Goal: Transaction & Acquisition: Obtain resource

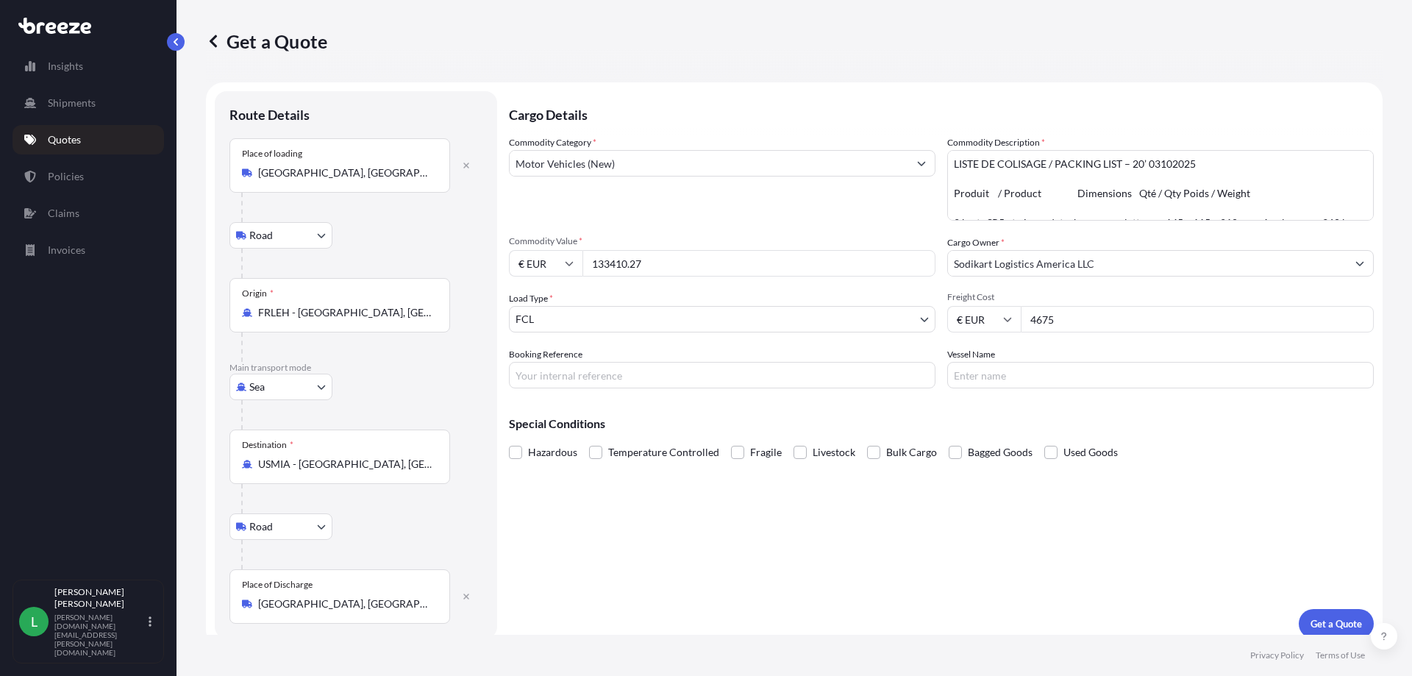
select select "Road"
select select "Sea"
select select "Road"
select select "2"
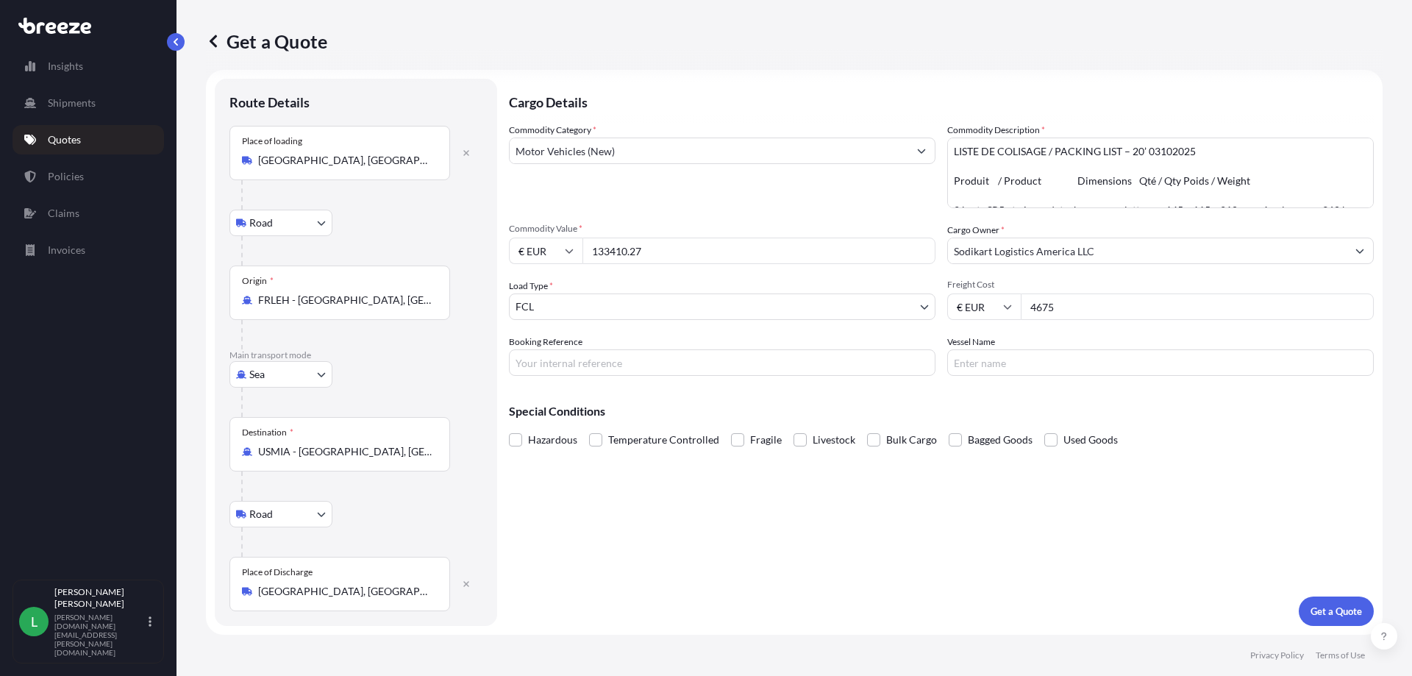
drag, startPoint x: 669, startPoint y: 245, endPoint x: 519, endPoint y: 247, distance: 150.8
click at [519, 247] on div "€ EUR 133410.27" at bounding box center [722, 251] width 427 height 26
type input "206214.50"
drag, startPoint x: 1014, startPoint y: 306, endPoint x: 1007, endPoint y: 303, distance: 7.9
click at [1007, 303] on div "€ EUR 4675" at bounding box center [1160, 306] width 427 height 26
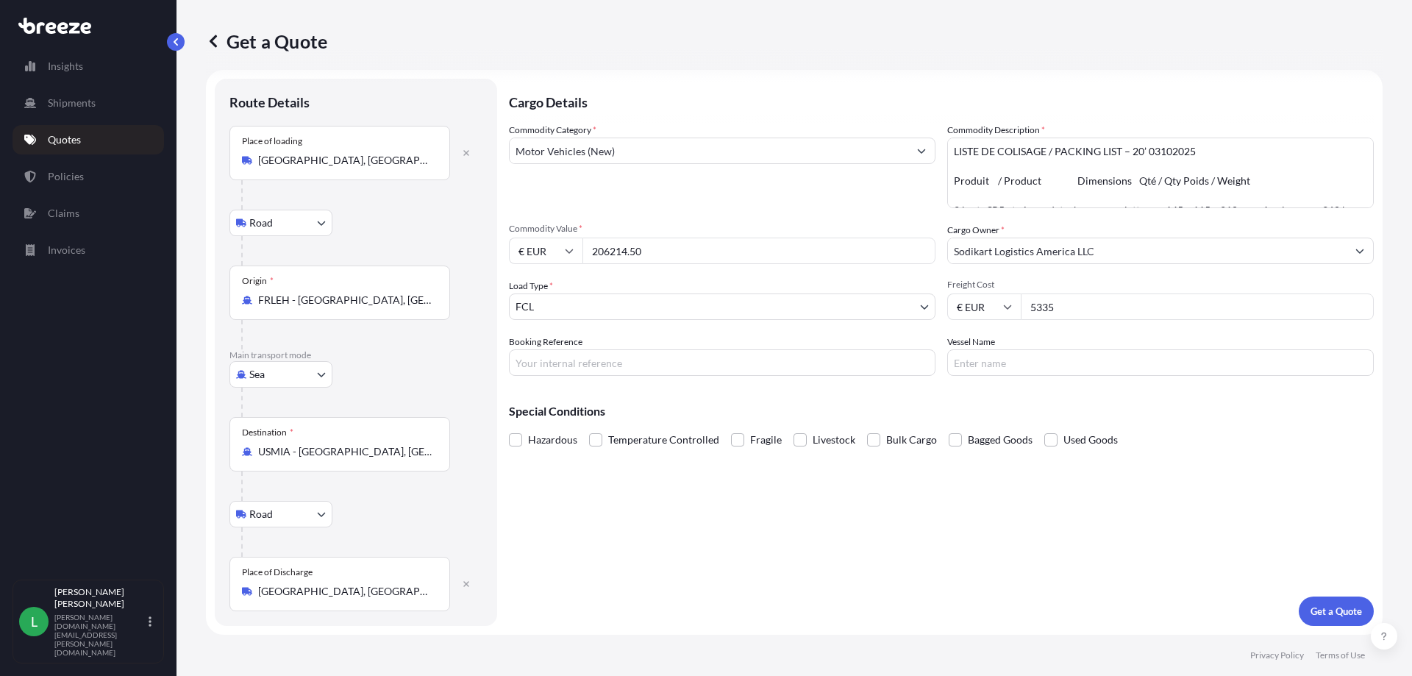
type input "5335"
click at [1106, 340] on div "Vessel Name" at bounding box center [1160, 355] width 427 height 41
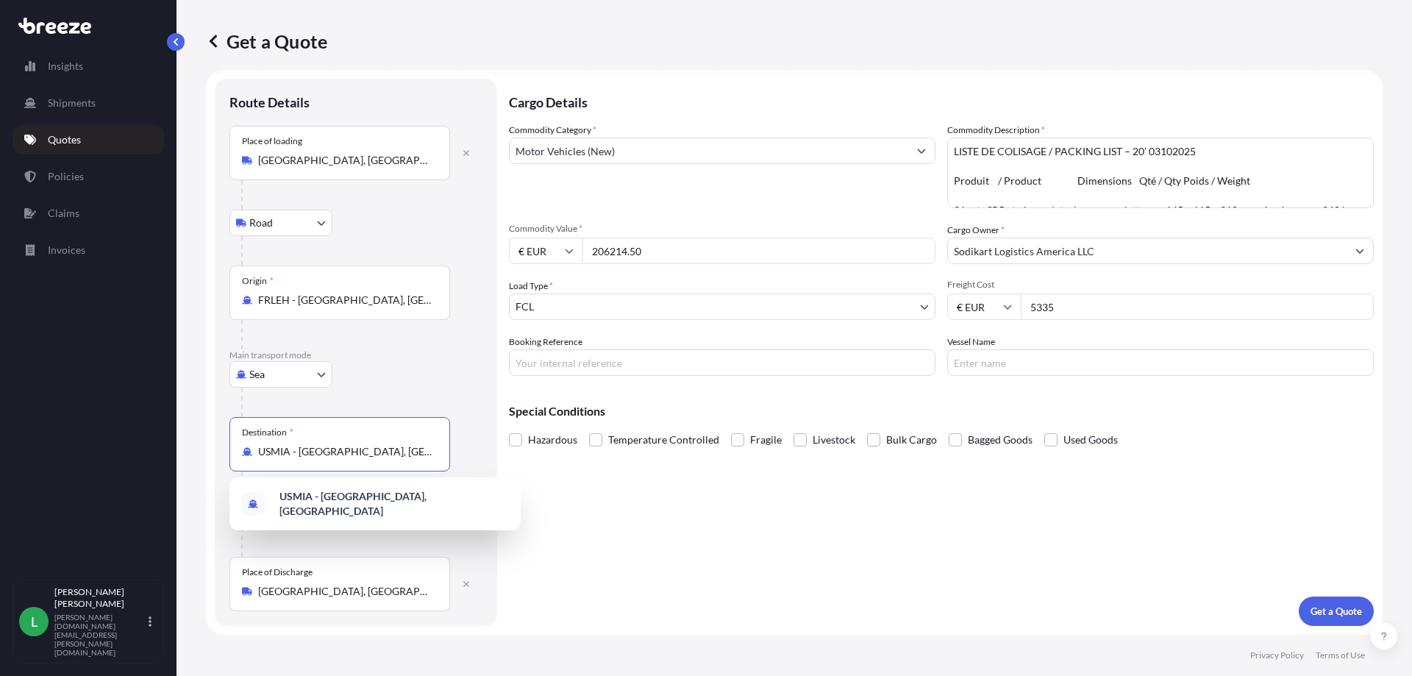
drag, startPoint x: 399, startPoint y: 449, endPoint x: 215, endPoint y: 441, distance: 184.8
click at [215, 441] on div "Route Details Place of loading [GEOGRAPHIC_DATA] Rail Origin * FRLEH - [GEOGRAP…" at bounding box center [356, 352] width 282 height 547
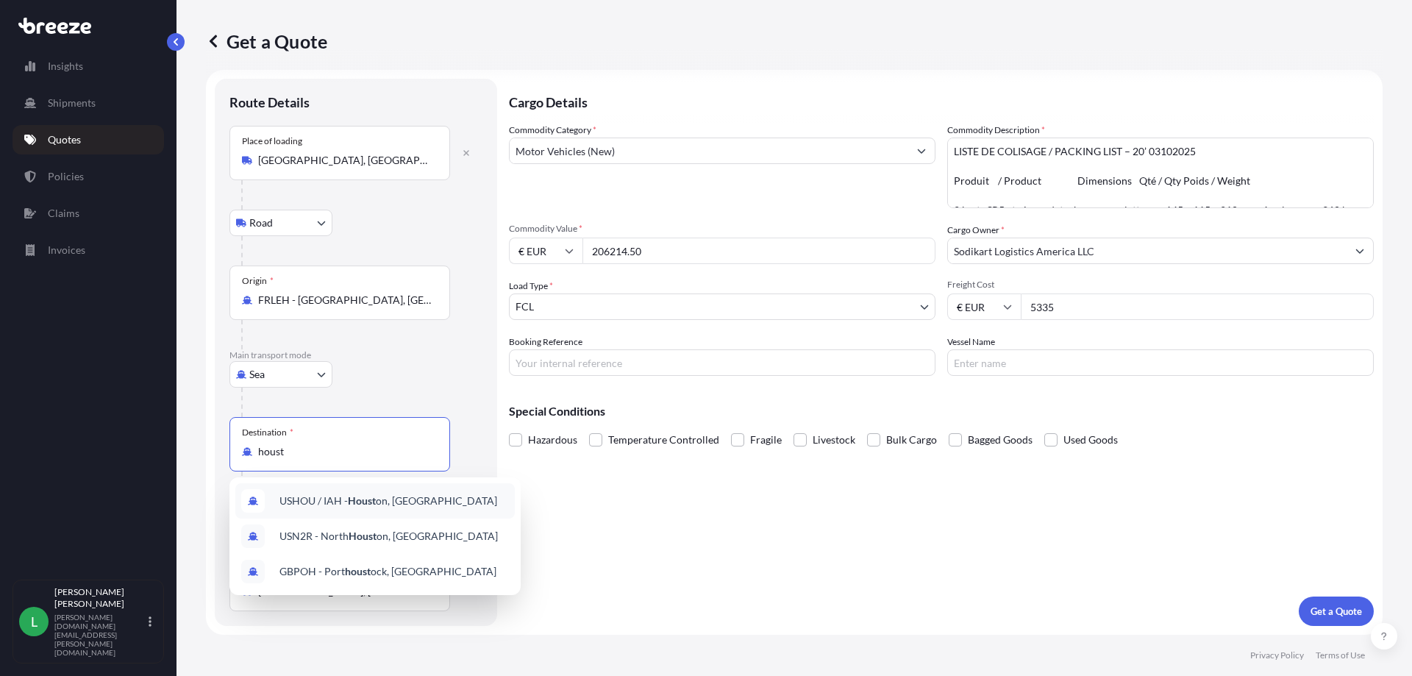
click at [403, 508] on div "USHOU / IAH - Houst on, [GEOGRAPHIC_DATA]" at bounding box center [375, 500] width 280 height 35
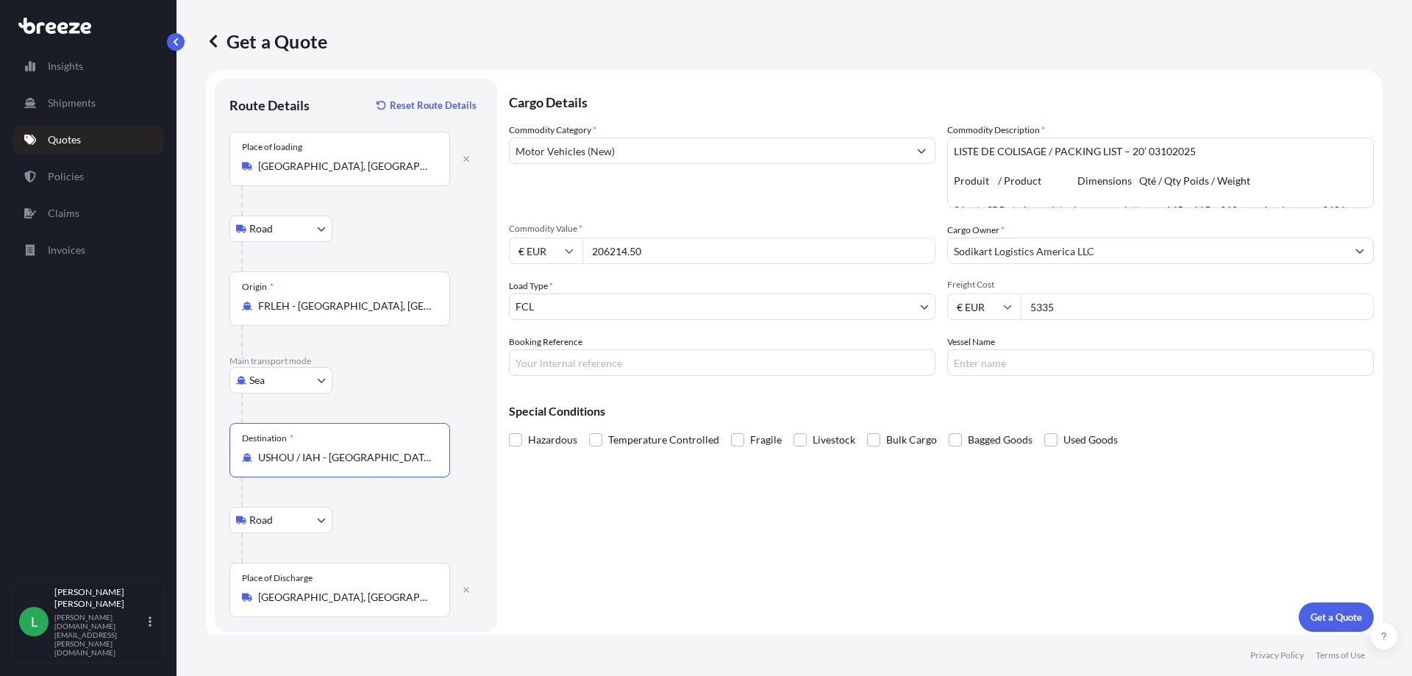
type input "USHOU / IAH - [GEOGRAPHIC_DATA], [GEOGRAPHIC_DATA]"
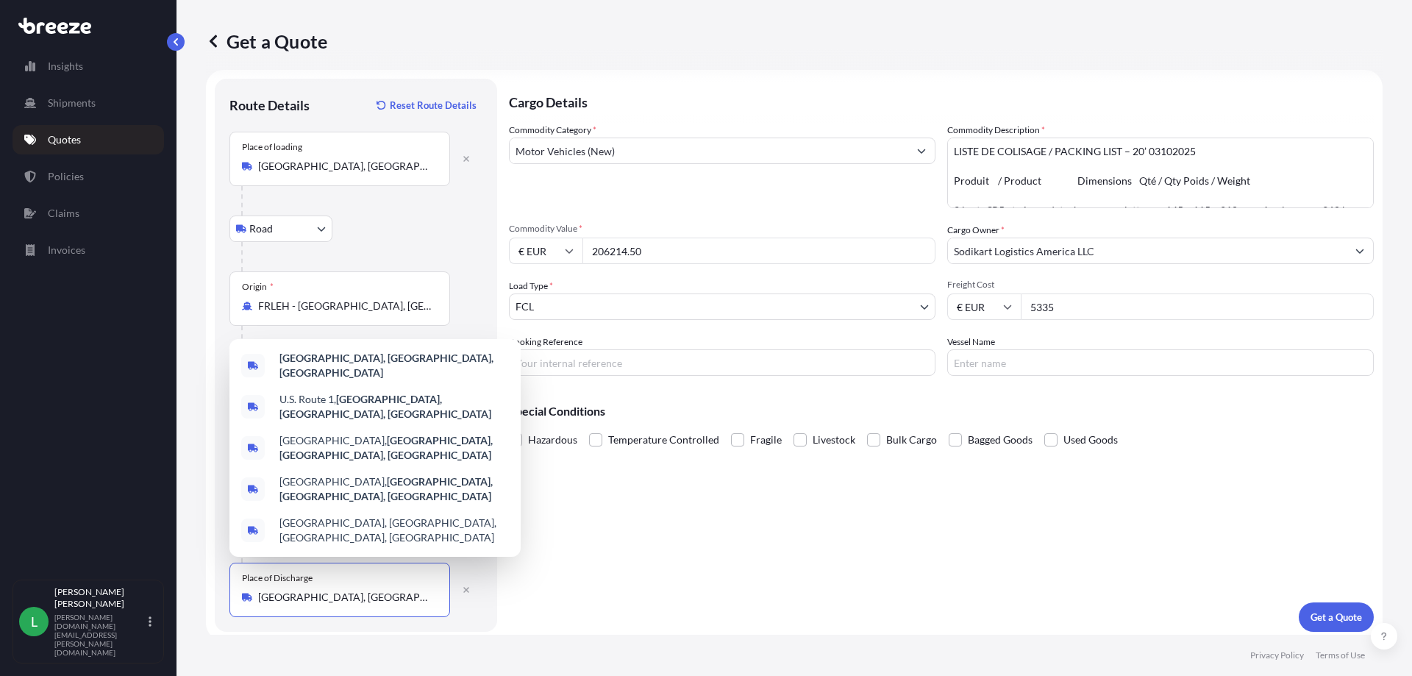
drag, startPoint x: 383, startPoint y: 594, endPoint x: 160, endPoint y: 600, distance: 223.7
click at [160, 600] on div "Insights Shipments Quotes Policies Claims Invoices L [PERSON_NAME] George [DOMA…" at bounding box center [706, 338] width 1412 height 676
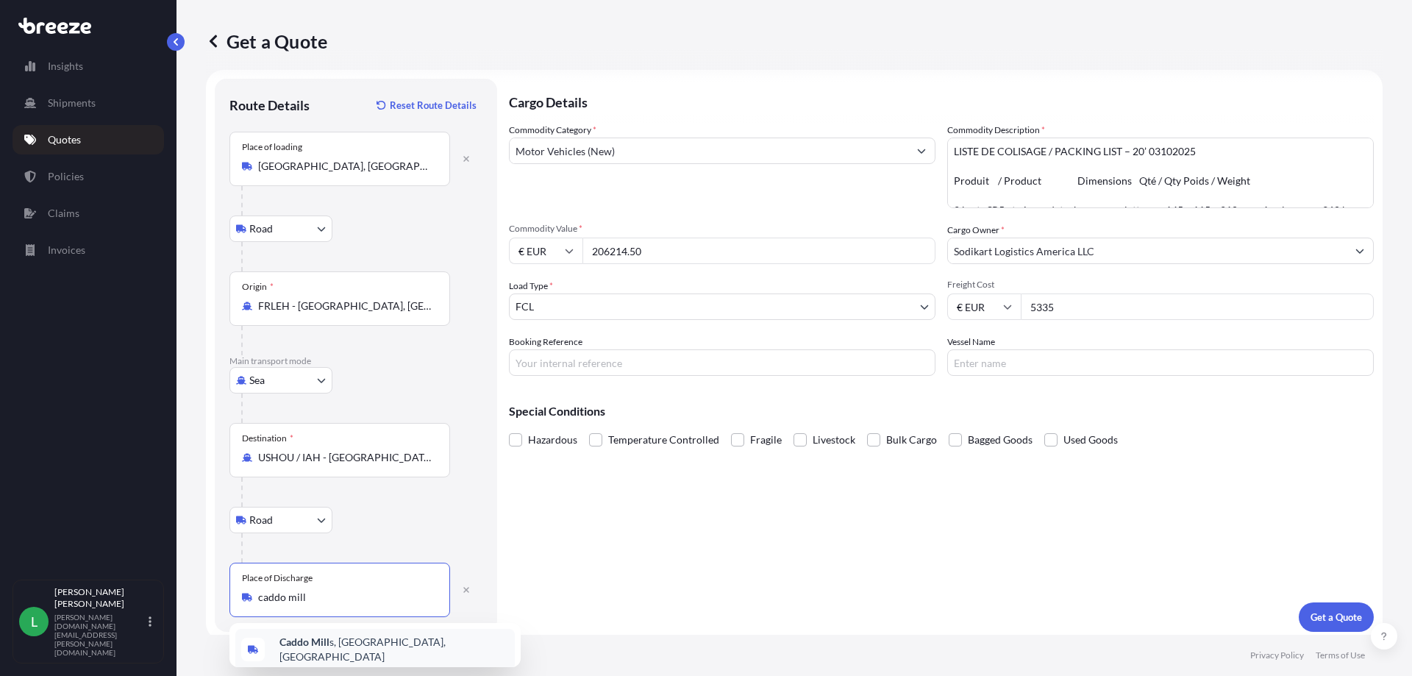
click at [340, 657] on div "[GEOGRAPHIC_DATA], [GEOGRAPHIC_DATA], [GEOGRAPHIC_DATA]" at bounding box center [375, 649] width 280 height 41
type input "[GEOGRAPHIC_DATA][PERSON_NAME], [GEOGRAPHIC_DATA], [GEOGRAPHIC_DATA]"
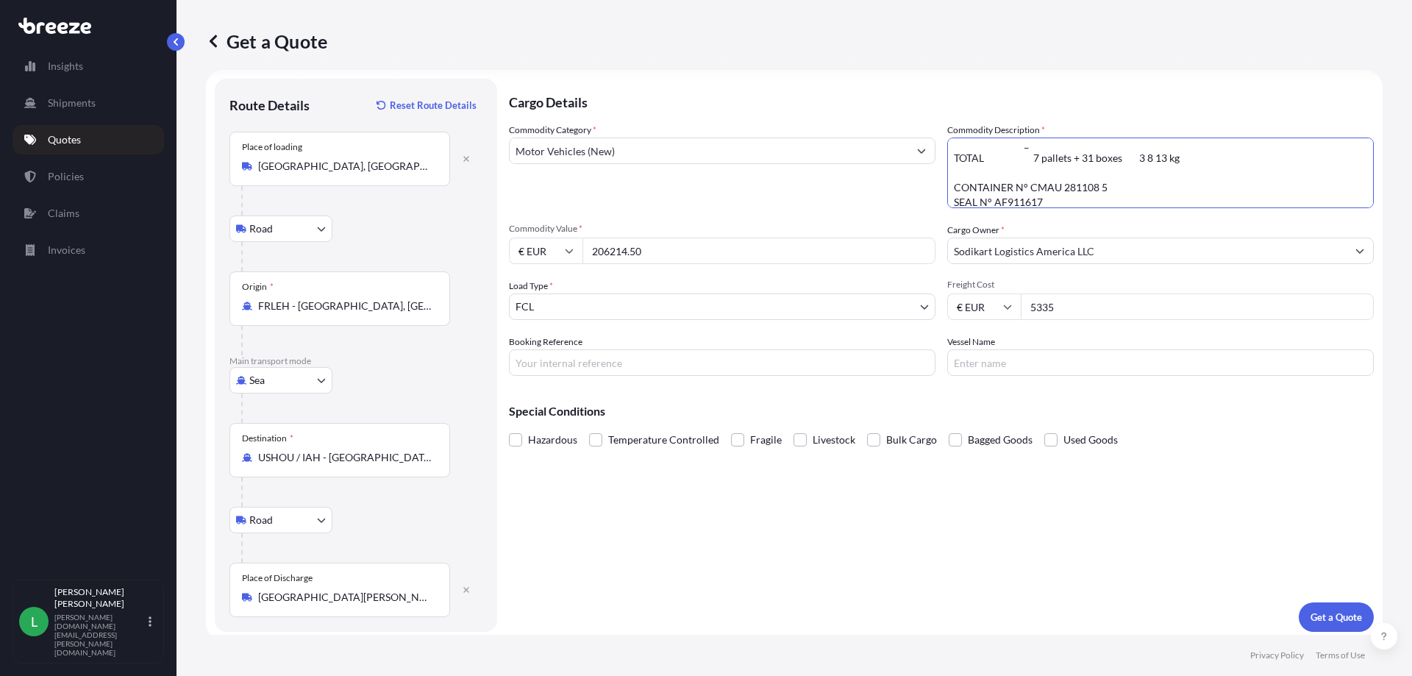
scroll to position [487, 0]
drag, startPoint x: 946, startPoint y: 151, endPoint x: 1069, endPoint y: 221, distance: 141.7
click at [1069, 221] on div "Commodity Category * Motor Vehicles (New) Commodity Description * Commodity Val…" at bounding box center [941, 249] width 865 height 253
paste textarea "40’ 13102025 Produit / Product Dimensions Qté / Qty Poids / Weight 2 karts LR6 …"
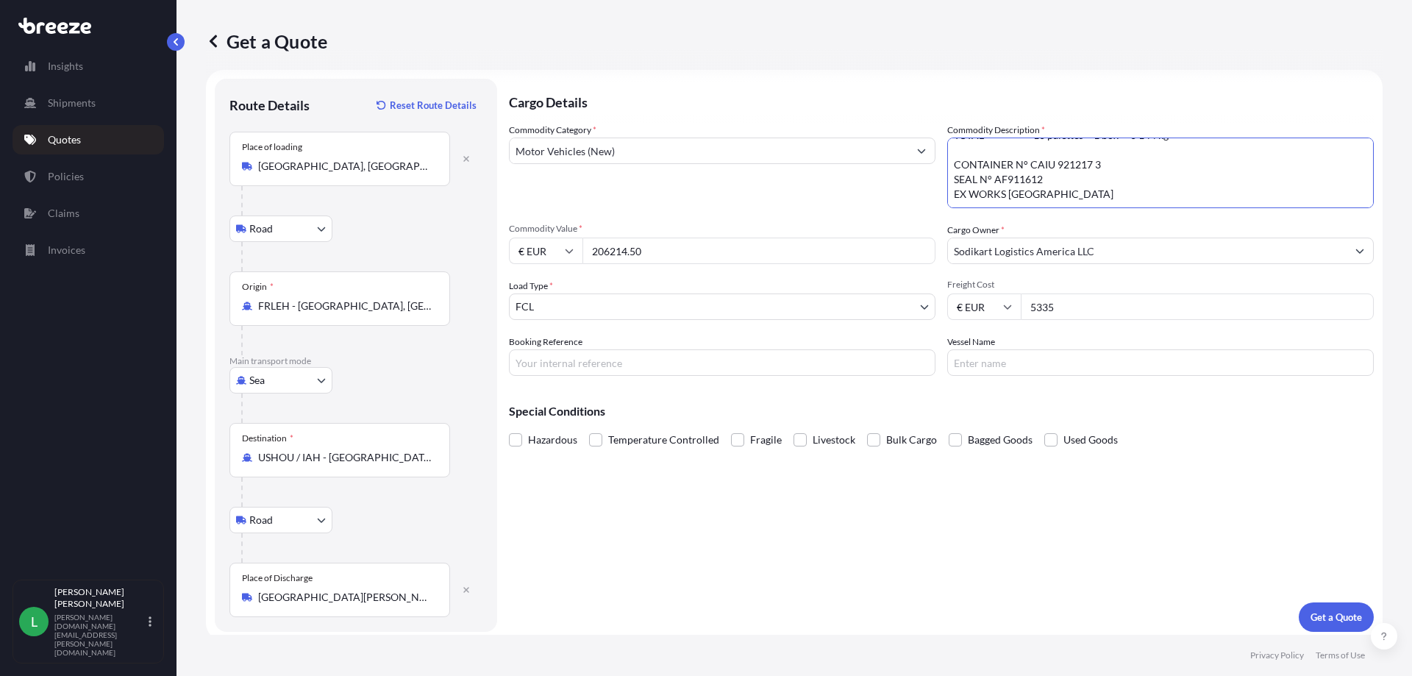
type textarea "LISTE DE COLISAGE / PACKING LIST – 40’ 13102025 Produit / Product Dimensions Qt…"
click at [547, 365] on input "Booking Reference" at bounding box center [722, 362] width 427 height 26
type input "NE3558969"
click at [1326, 611] on p "Get a Quote" at bounding box center [1336, 617] width 51 height 15
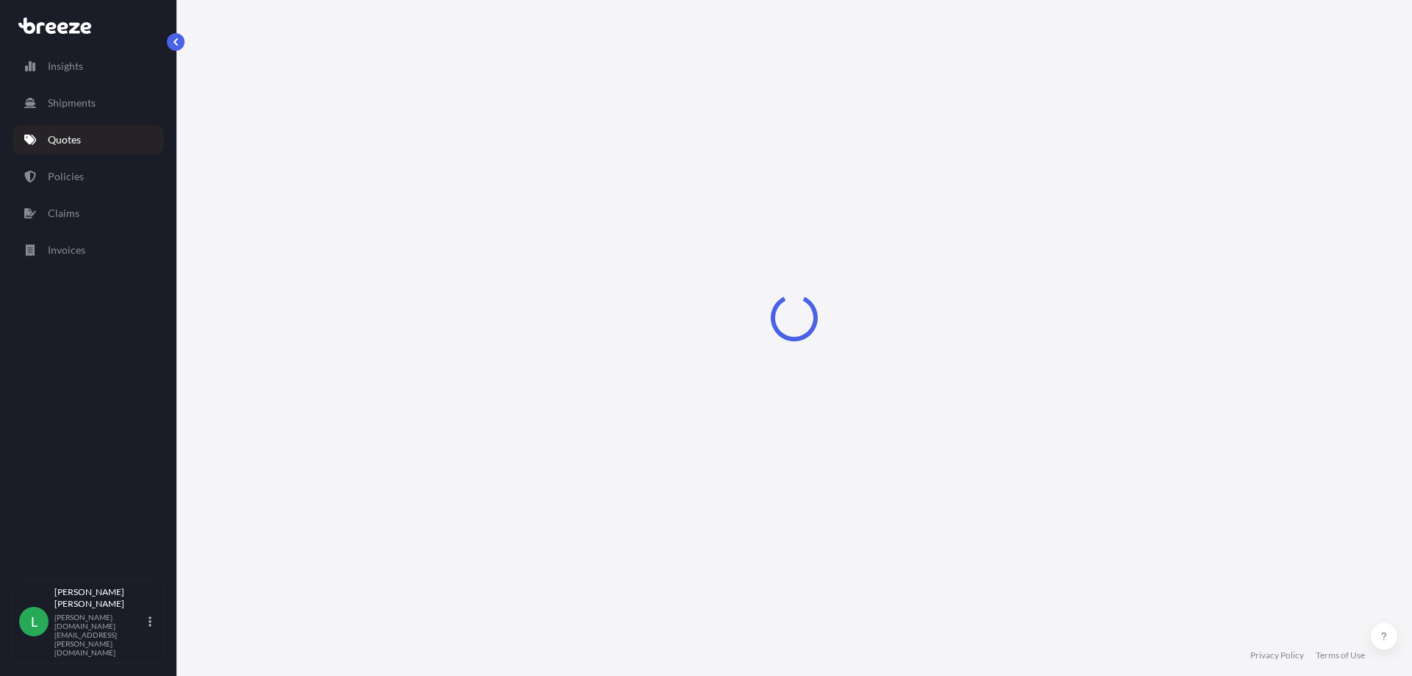
select select "Road"
select select "Sea"
select select "Road"
select select "2"
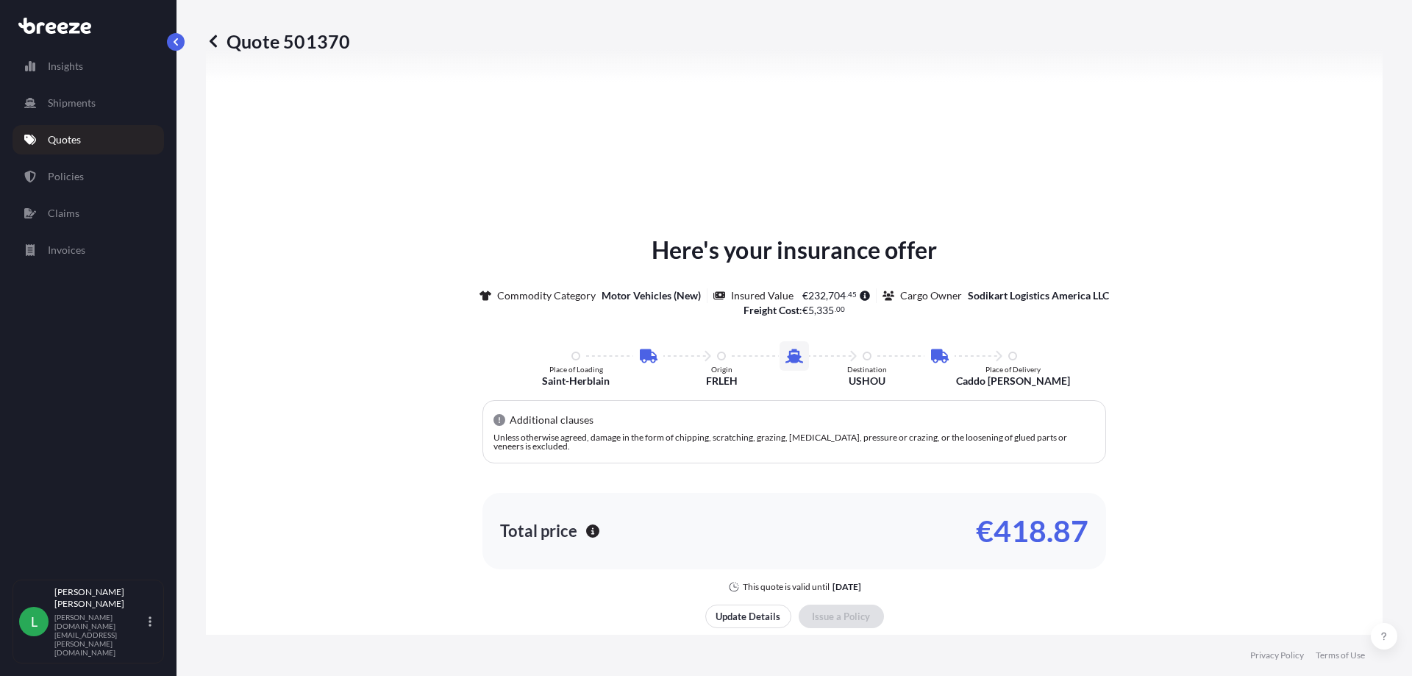
scroll to position [2044, 0]
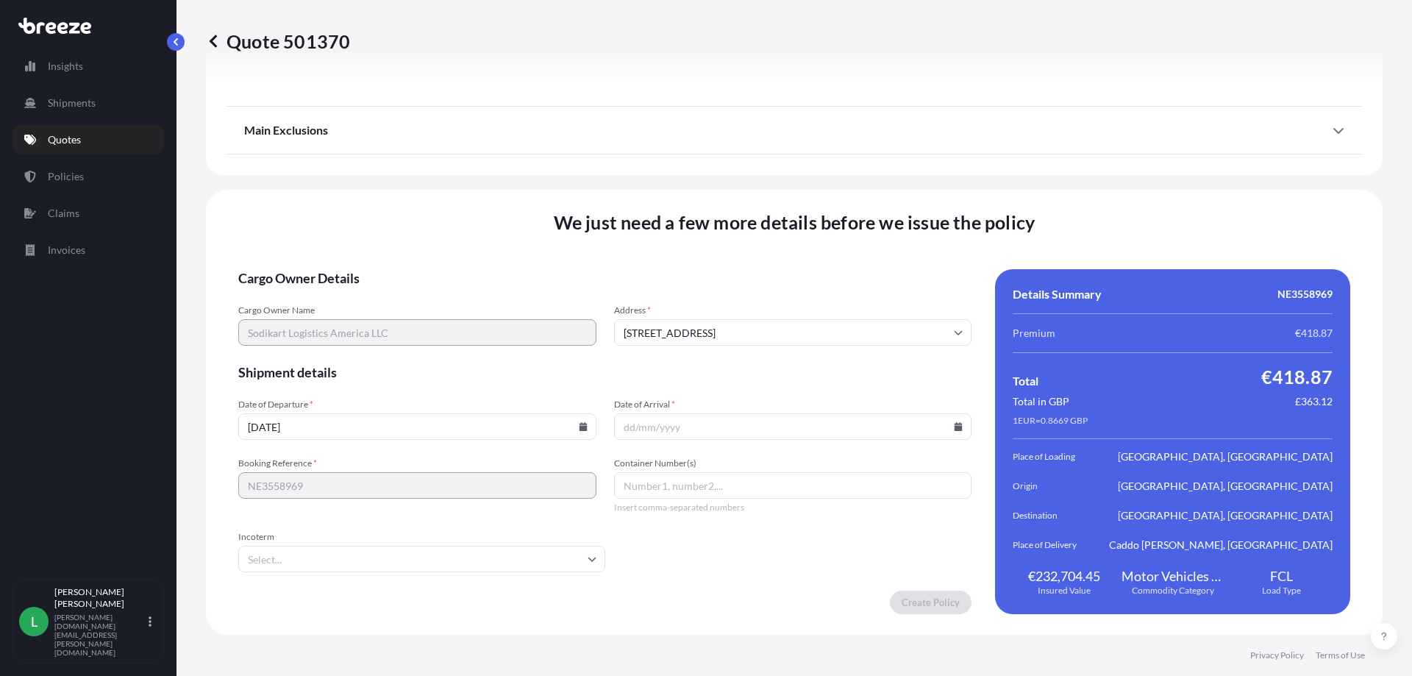
click at [296, 424] on input "[DATE]" at bounding box center [417, 426] width 358 height 26
click at [579, 426] on icon at bounding box center [583, 426] width 8 height 9
click at [317, 297] on button "13" at bounding box center [313, 296] width 24 height 24
type input "[DATE]"
click at [954, 428] on icon at bounding box center [958, 426] width 9 height 9
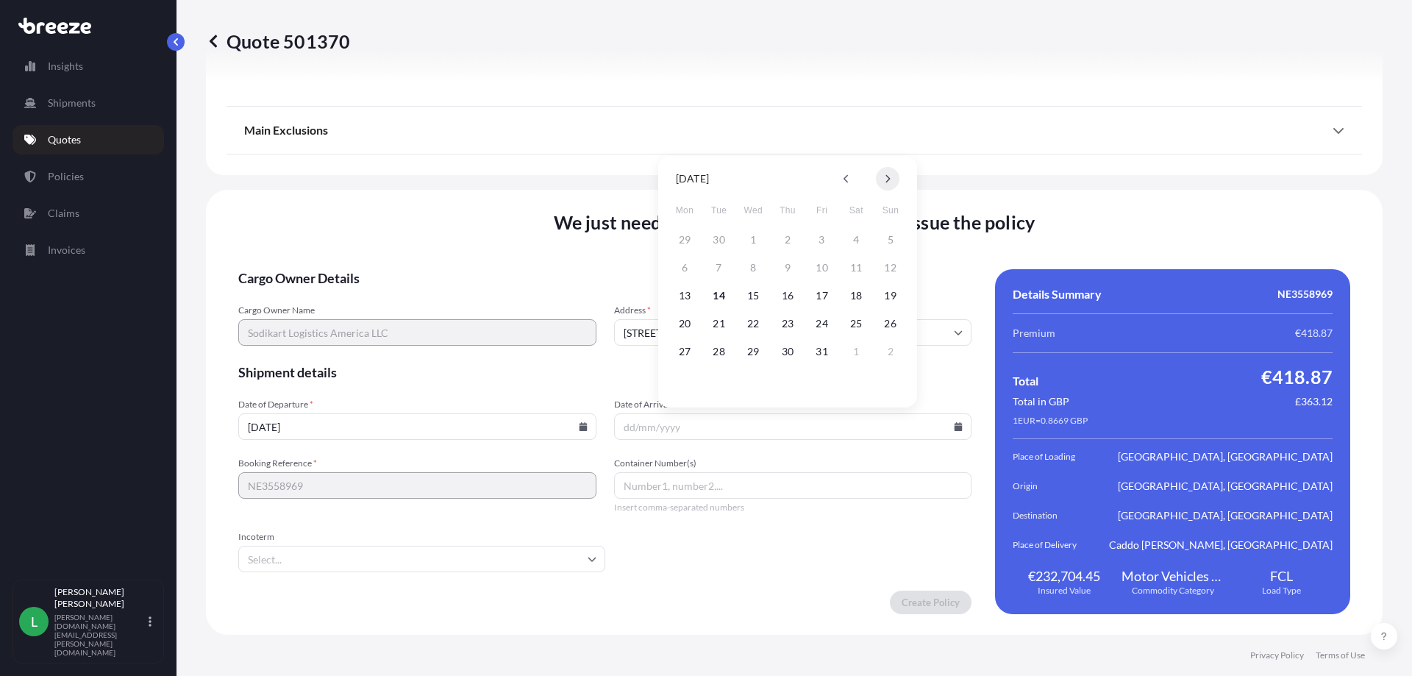
click at [885, 179] on icon at bounding box center [888, 178] width 6 height 9
click at [857, 347] on button "29" at bounding box center [856, 352] width 24 height 24
type input "[DATE]"
click at [668, 491] on input "Container Number(s)" at bounding box center [793, 485] width 358 height 26
paste input "CAIU 921217 3"
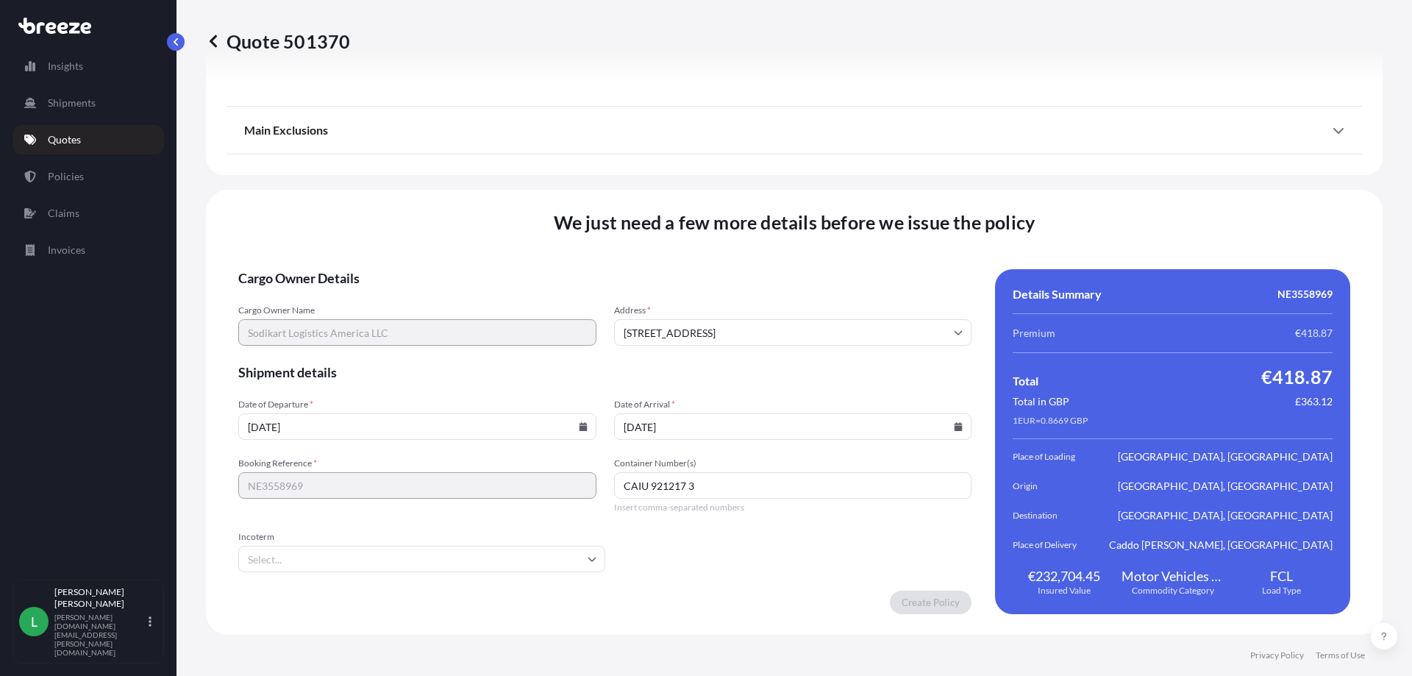
type input "CAIU 921217 3"
click at [636, 556] on form "Cargo Owner Details Cargo Owner Name Sodikart Logistics America LLC Address * […" at bounding box center [604, 441] width 733 height 345
click at [576, 393] on form "Cargo Owner Details Cargo Owner Name Sodikart Logistics America LLC Address * […" at bounding box center [604, 441] width 733 height 345
click at [739, 577] on form "Cargo Owner Details Cargo Owner Name Sodikart Logistics America LLC Address * […" at bounding box center [604, 441] width 733 height 345
click at [611, 569] on form "Cargo Owner Details Cargo Owner Name Sodikart Logistics America LLC Address * […" at bounding box center [604, 441] width 733 height 345
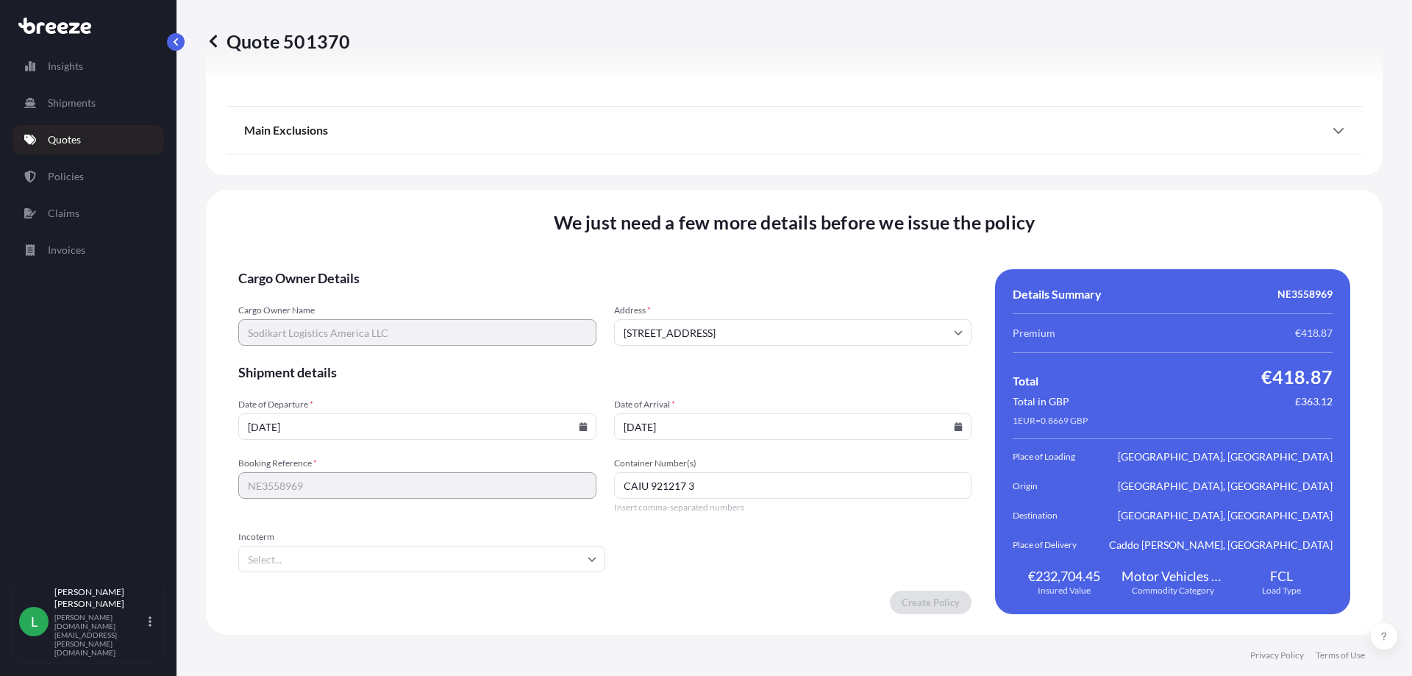
click at [411, 518] on form "Cargo Owner Details Cargo Owner Name Sodikart Logistics America LLC Address * […" at bounding box center [604, 441] width 733 height 345
click at [903, 586] on form "Cargo Owner Details Cargo Owner Name Sodikart Logistics America LLC Address * […" at bounding box center [604, 441] width 733 height 345
click at [662, 567] on form "Cargo Owner Details Cargo Owner Name Sodikart Logistics America LLC Address * […" at bounding box center [604, 441] width 733 height 345
click at [579, 428] on icon at bounding box center [583, 426] width 8 height 9
click at [515, 178] on icon at bounding box center [516, 178] width 6 height 9
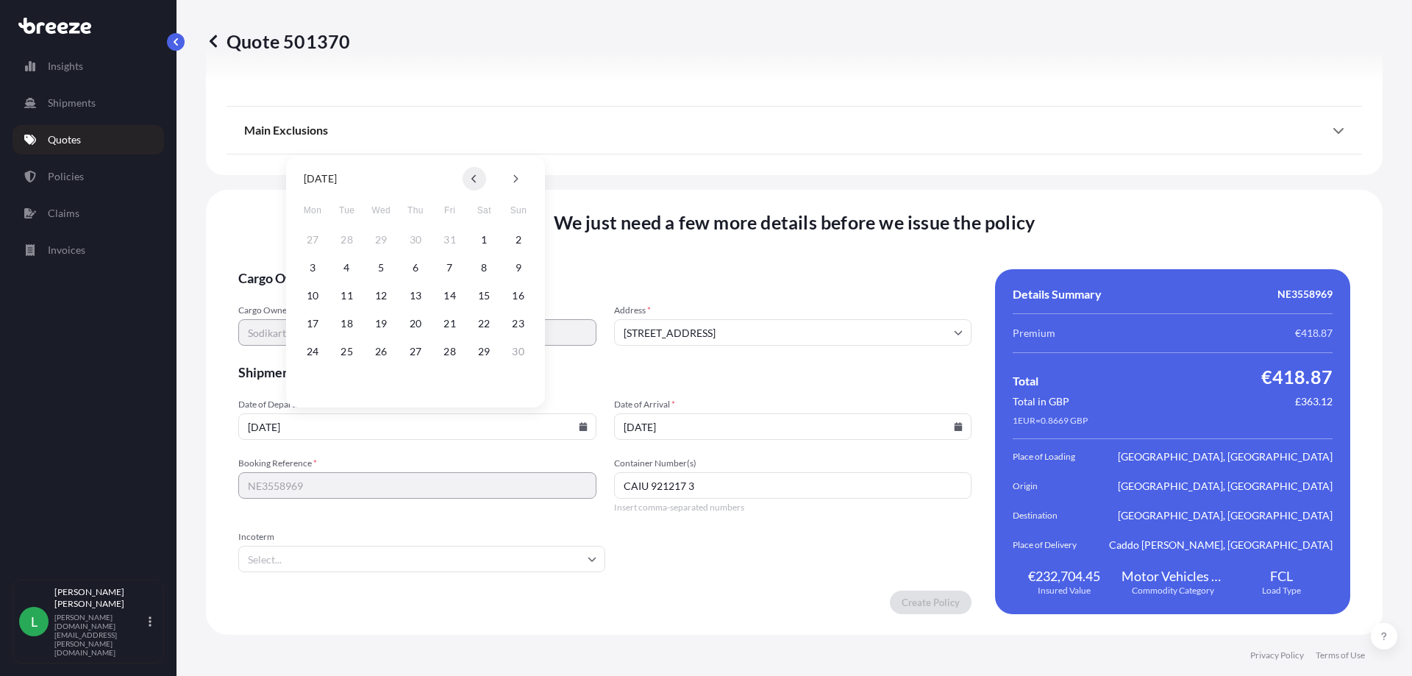
click at [471, 179] on icon at bounding box center [474, 178] width 6 height 9
click at [562, 519] on form "Cargo Owner Details Cargo Owner Name Sodikart Logistics America LLC Address * […" at bounding box center [604, 441] width 733 height 345
click at [588, 559] on icon at bounding box center [592, 560] width 8 height 4
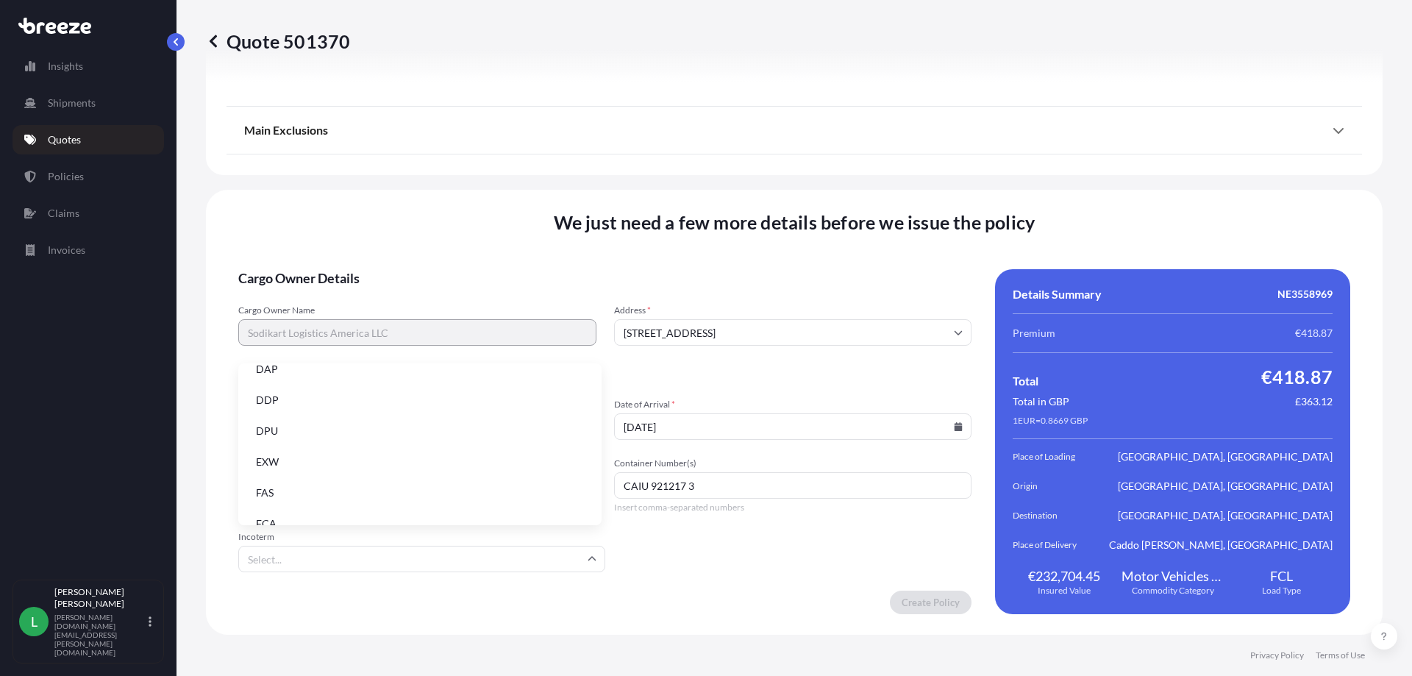
scroll to position [119, 0]
click at [381, 478] on li "EXW" at bounding box center [420, 480] width 352 height 28
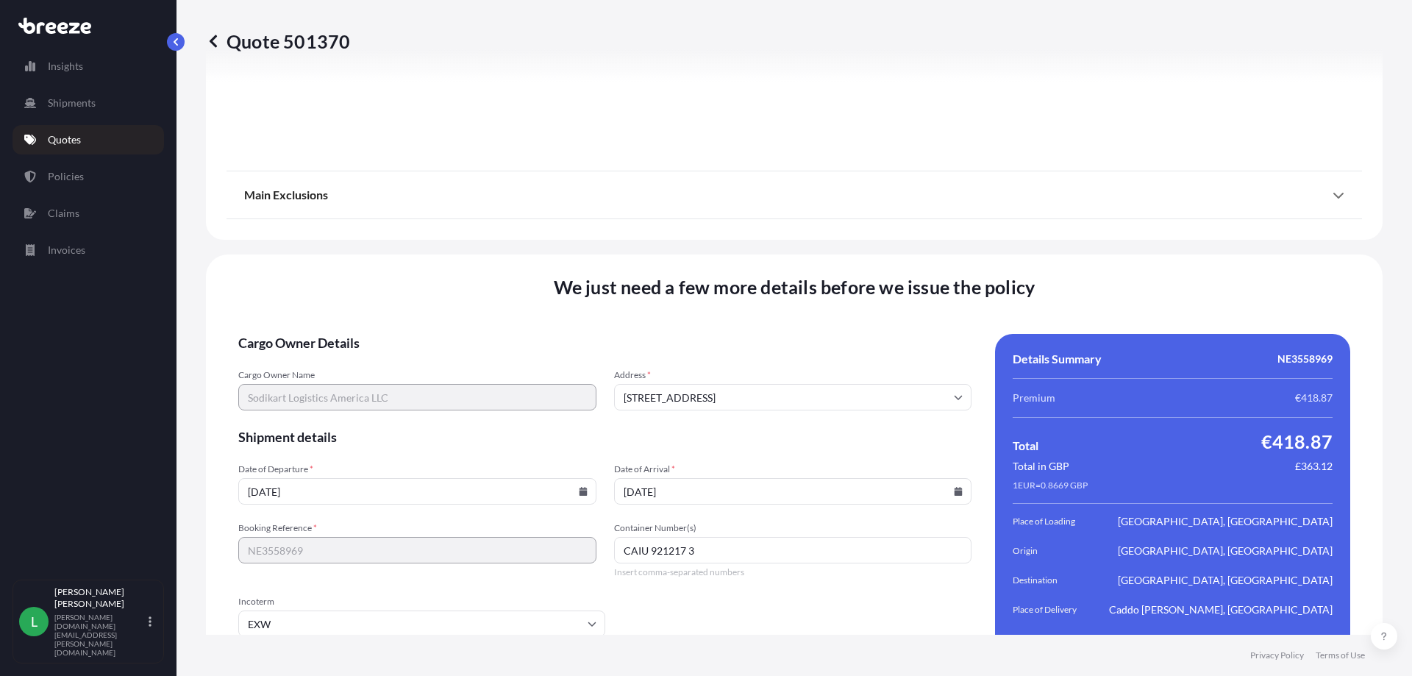
scroll to position [2044, 0]
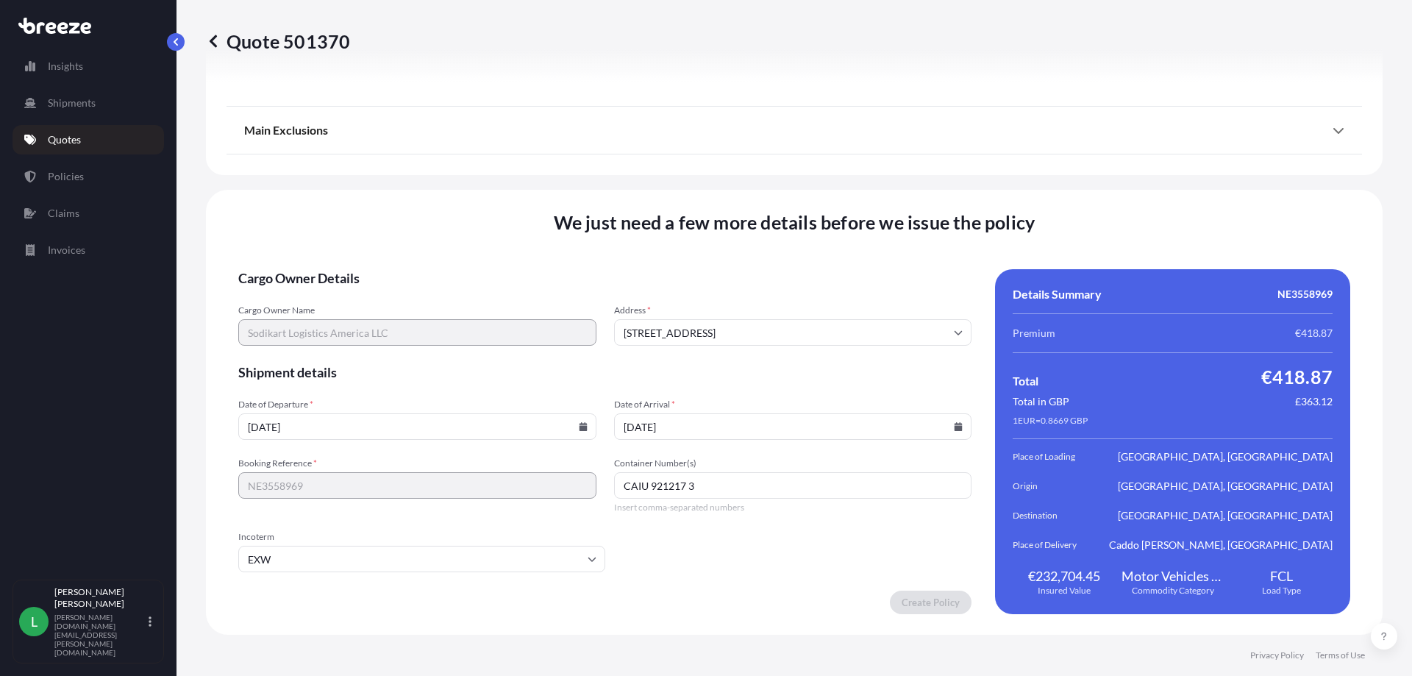
click at [955, 332] on icon at bounding box center [958, 332] width 9 height 9
click at [833, 364] on li "[STREET_ADDRESS]" at bounding box center [787, 371] width 343 height 28
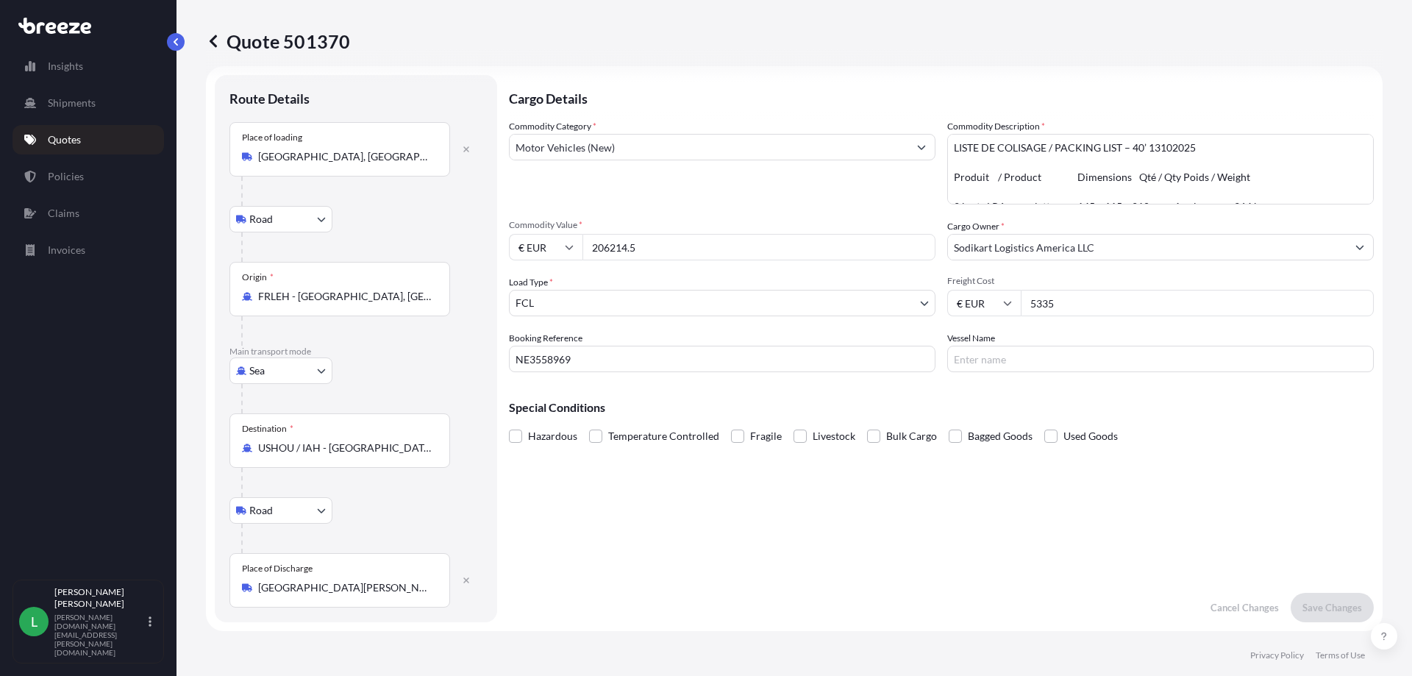
scroll to position [0, 0]
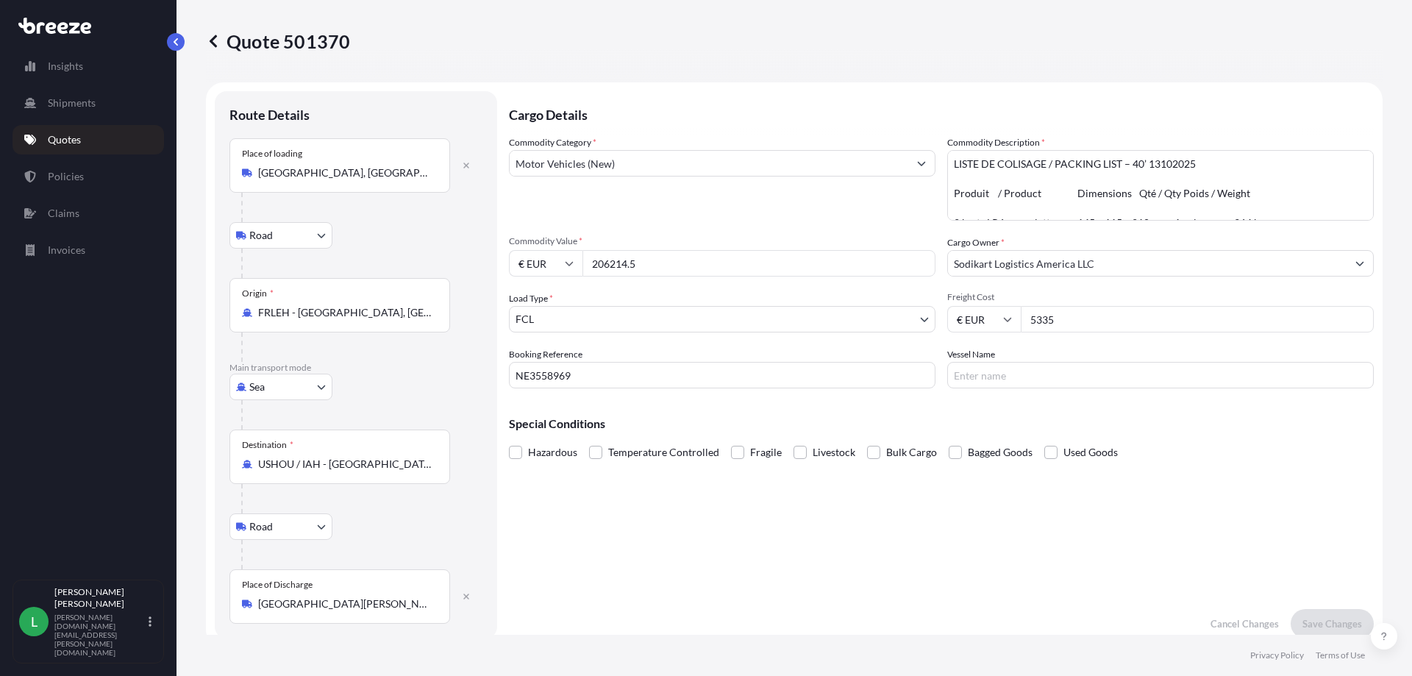
click at [669, 257] on input "206214.5" at bounding box center [759, 263] width 353 height 26
type input "206214.50"
click at [1323, 618] on p "Save Changes" at bounding box center [1333, 623] width 60 height 15
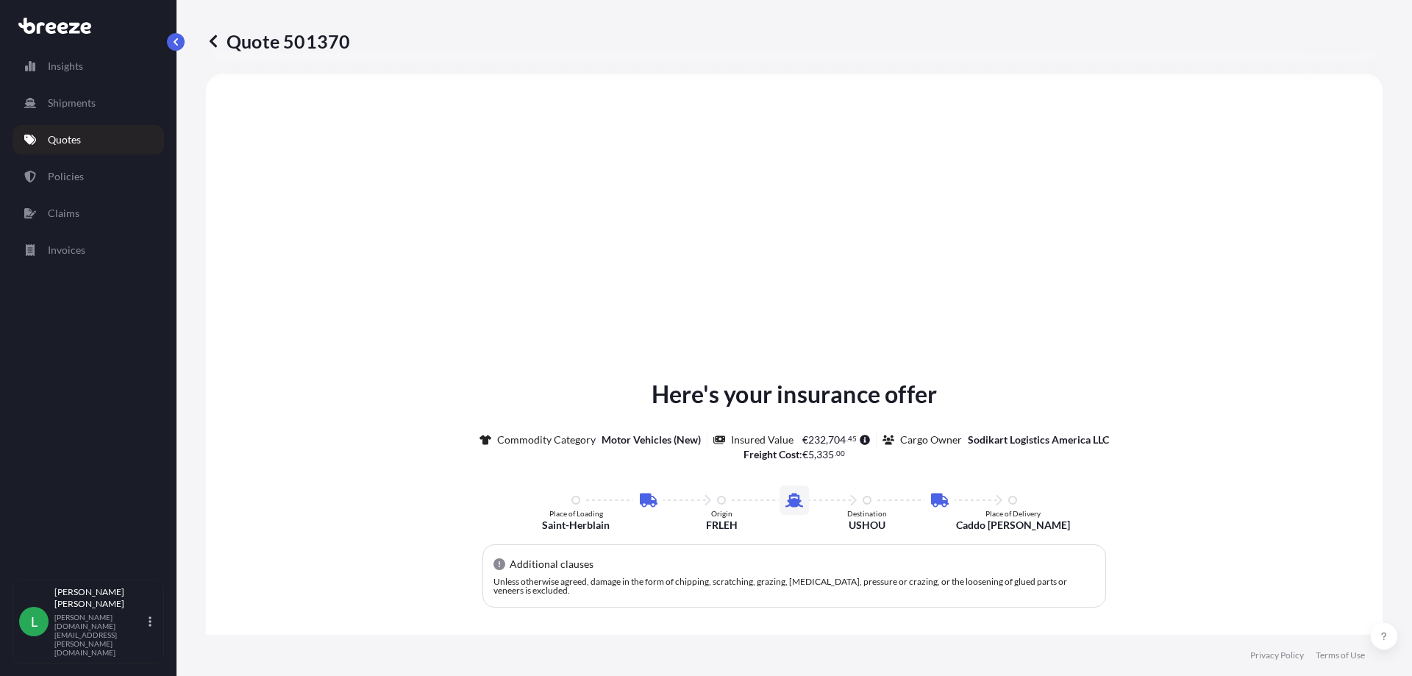
select select "Road"
select select "Sea"
select select "Road"
select select "2"
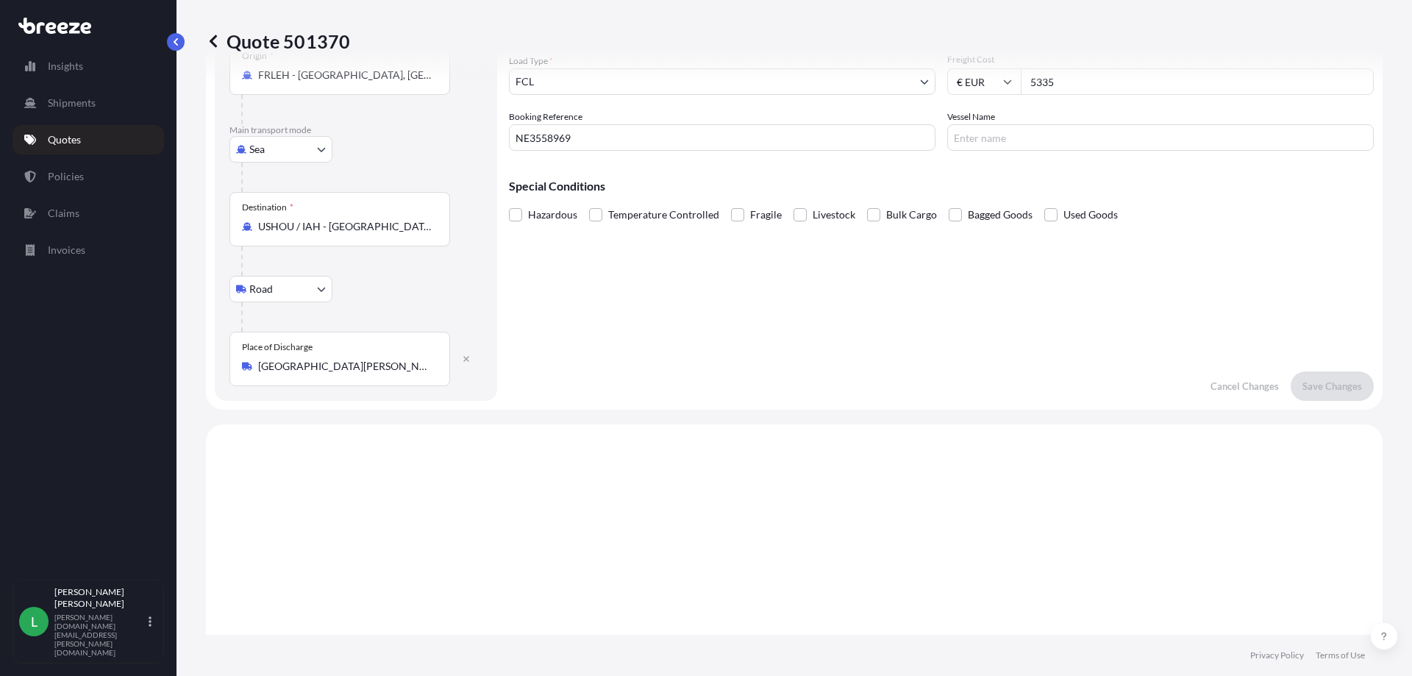
scroll to position [233, 0]
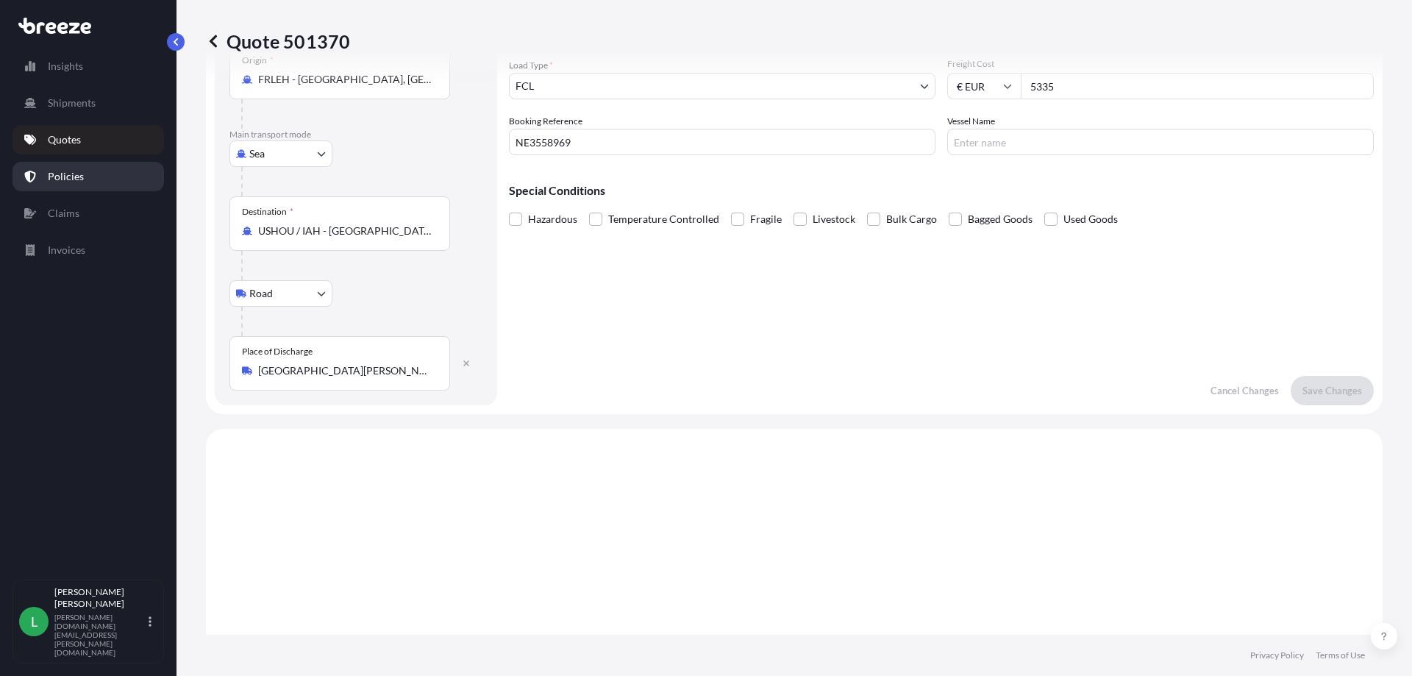
click at [57, 176] on p "Policies" at bounding box center [66, 176] width 36 height 15
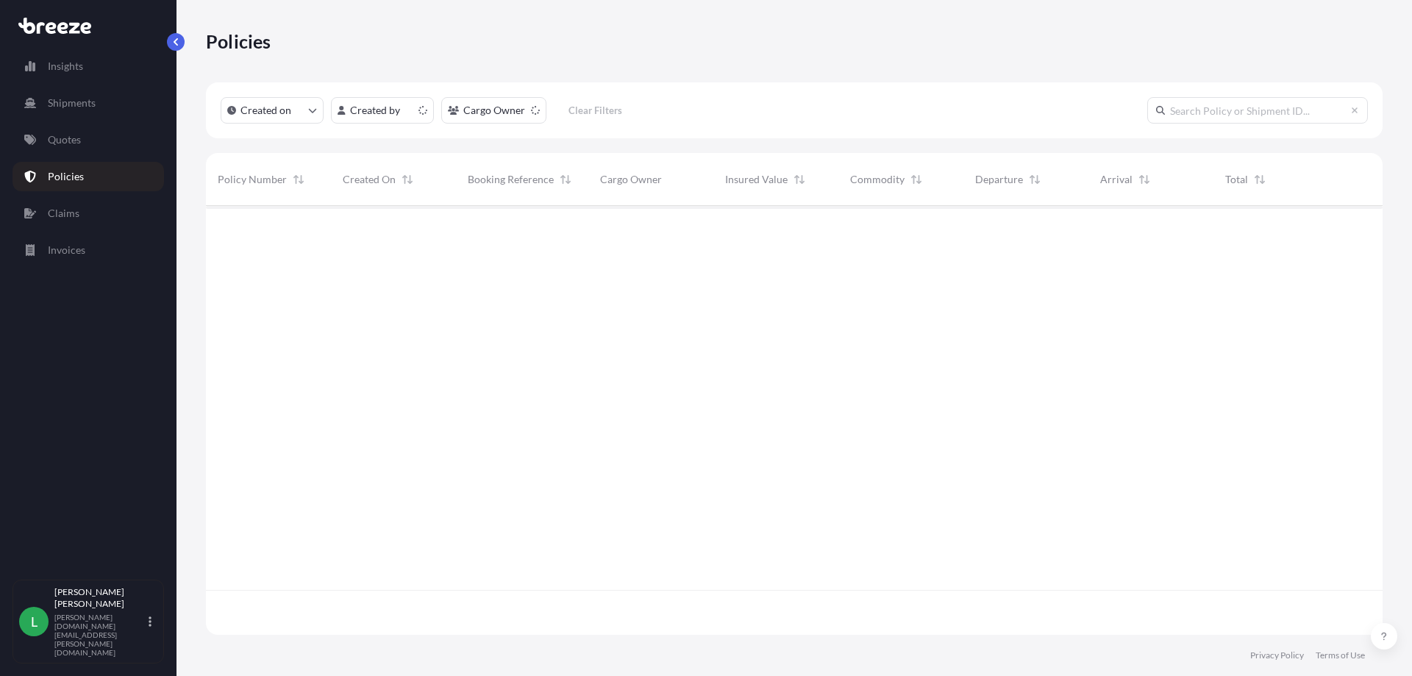
scroll to position [426, 1166]
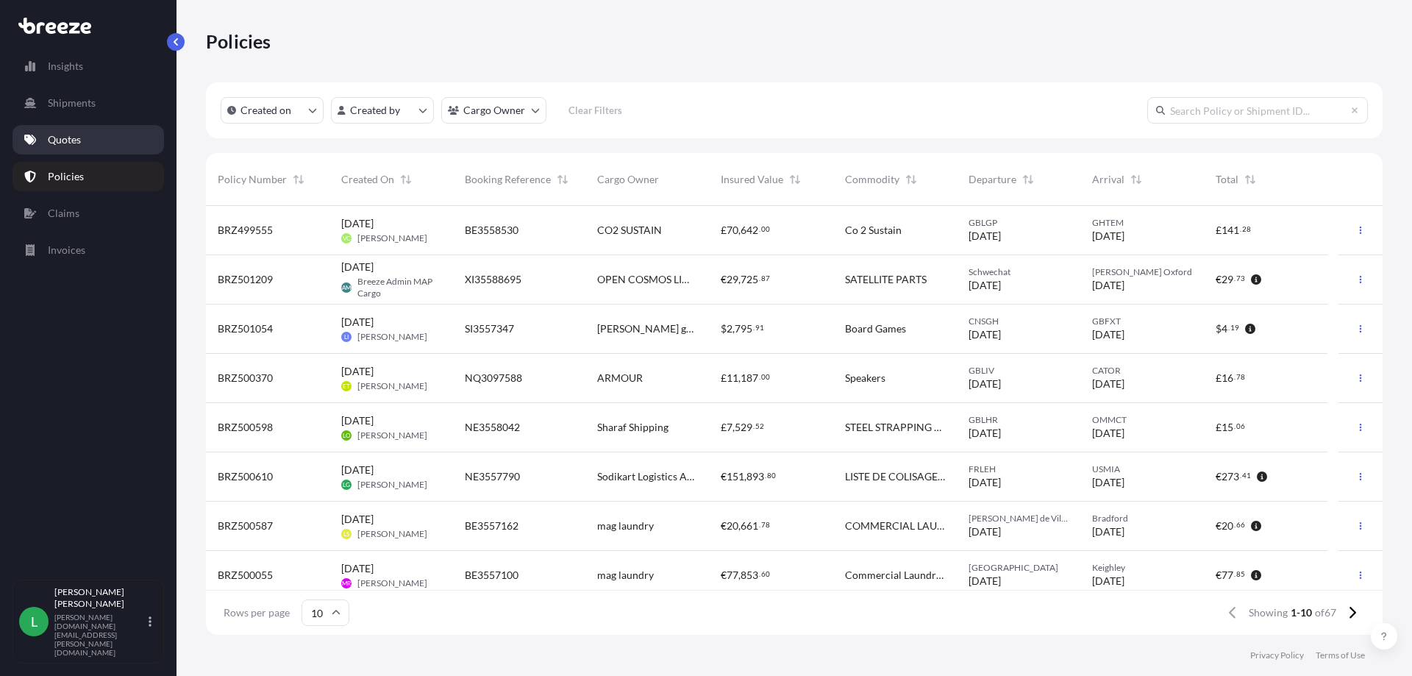
click at [60, 144] on p "Quotes" at bounding box center [64, 139] width 33 height 15
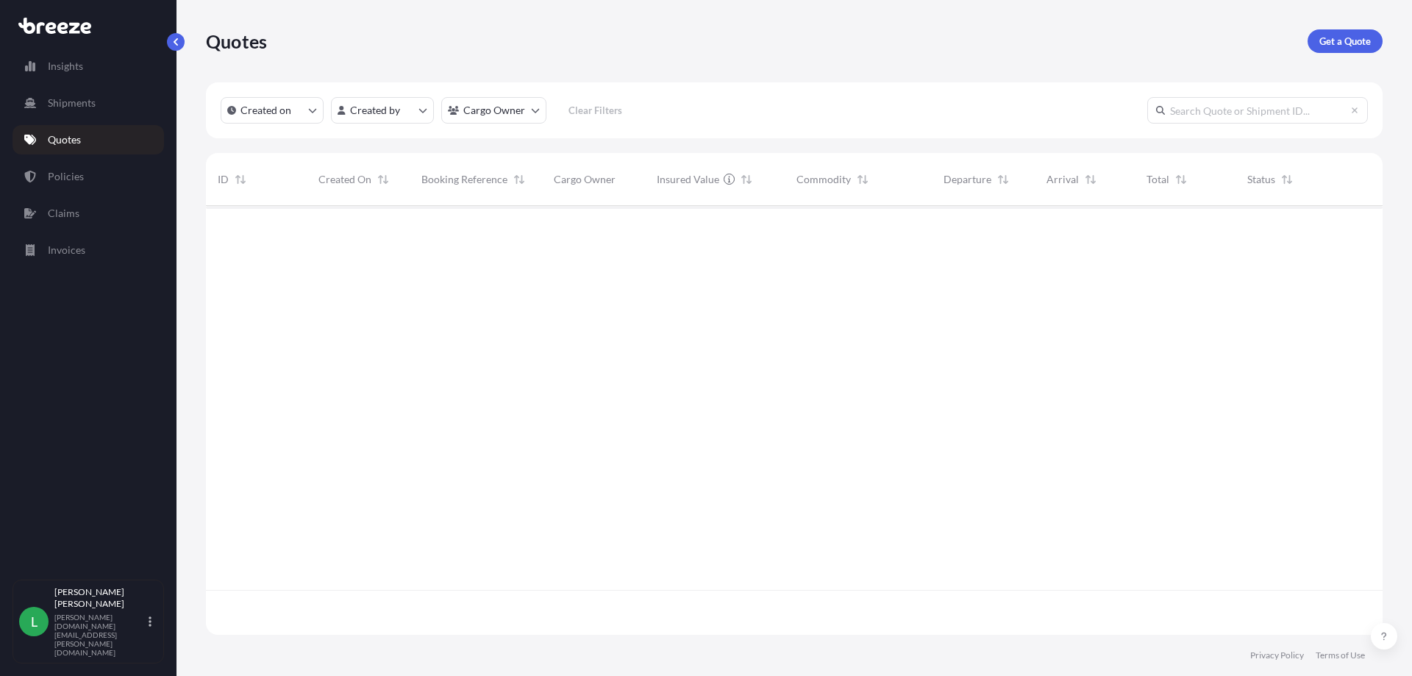
scroll to position [426, 1166]
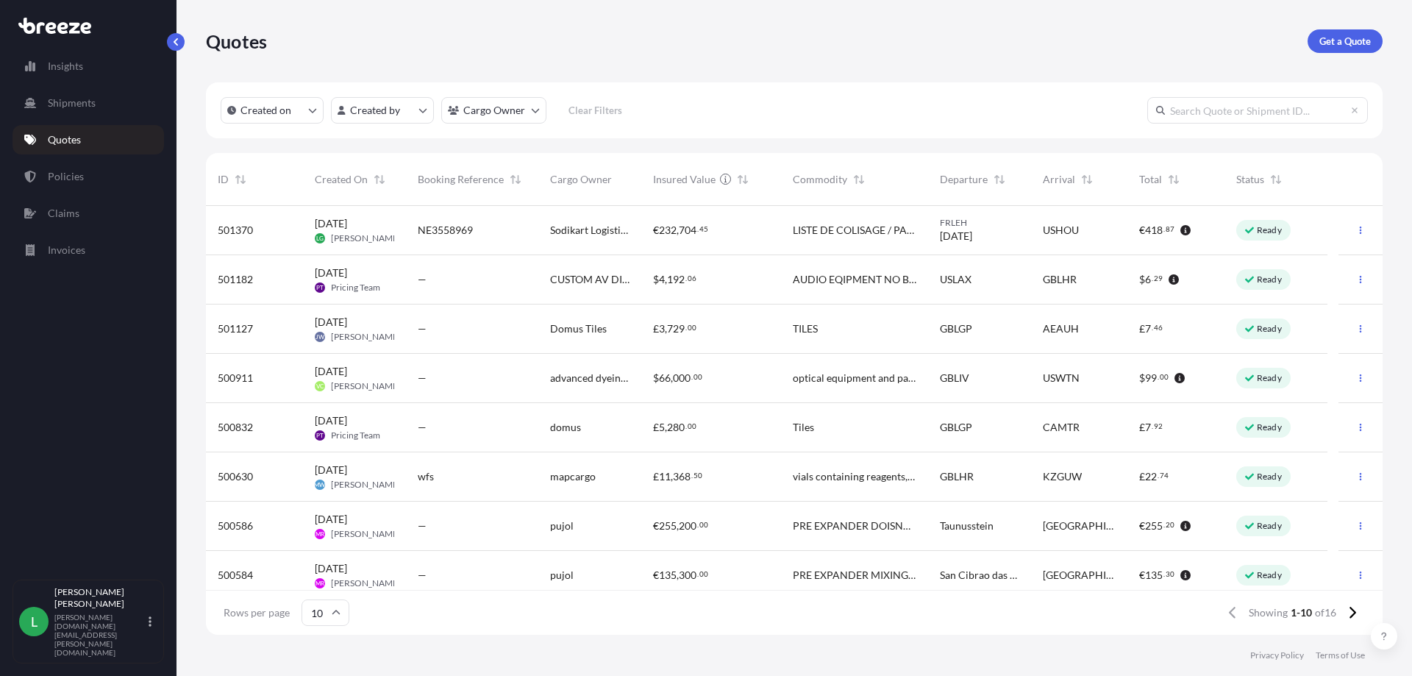
click at [814, 229] on span "LISTE DE COLISAGE / PACKING LIST – 40’ 13102025 Produit / Product Dimensions Qt…" at bounding box center [855, 230] width 124 height 15
select select "Road"
select select "Sea"
select select "Road"
select select "2"
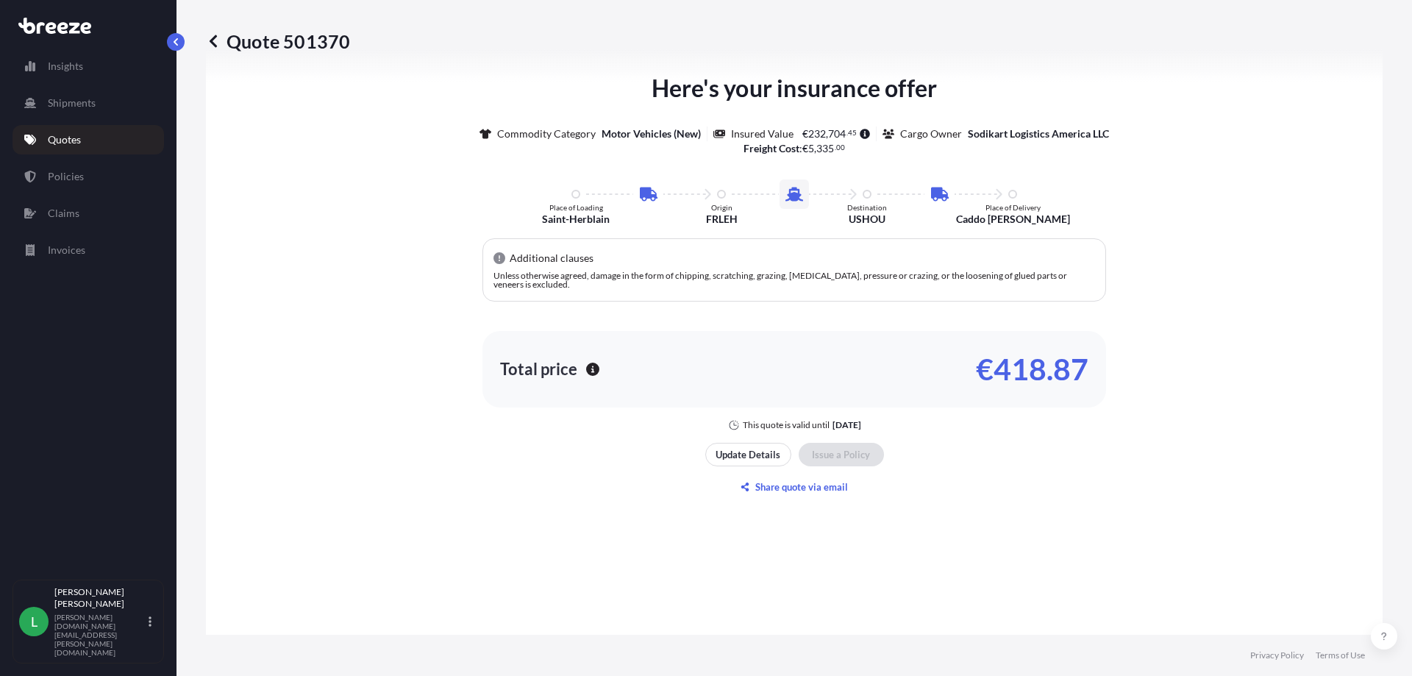
scroll to position [2044, 0]
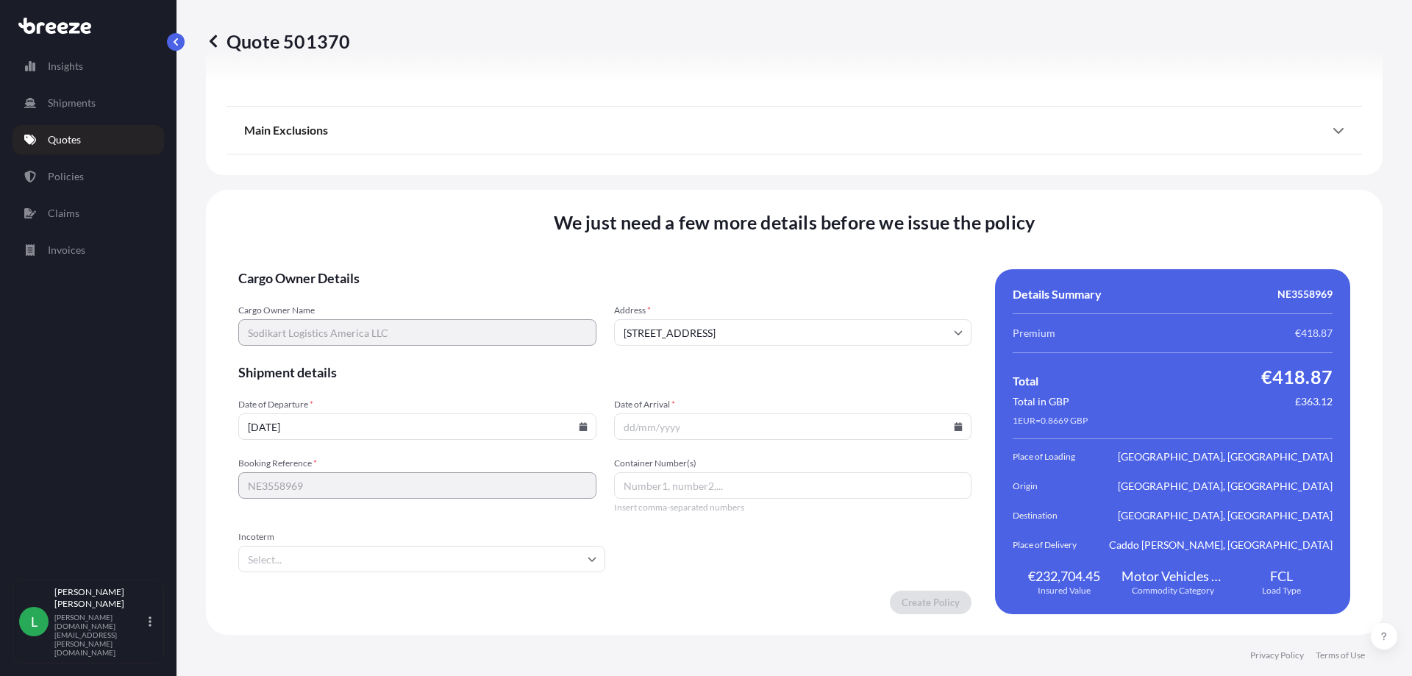
click at [580, 429] on icon at bounding box center [583, 426] width 8 height 9
click at [317, 297] on button "13" at bounding box center [313, 296] width 24 height 24
type input "[DATE]"
click at [955, 424] on icon at bounding box center [959, 426] width 8 height 9
click at [896, 179] on button at bounding box center [888, 179] width 24 height 24
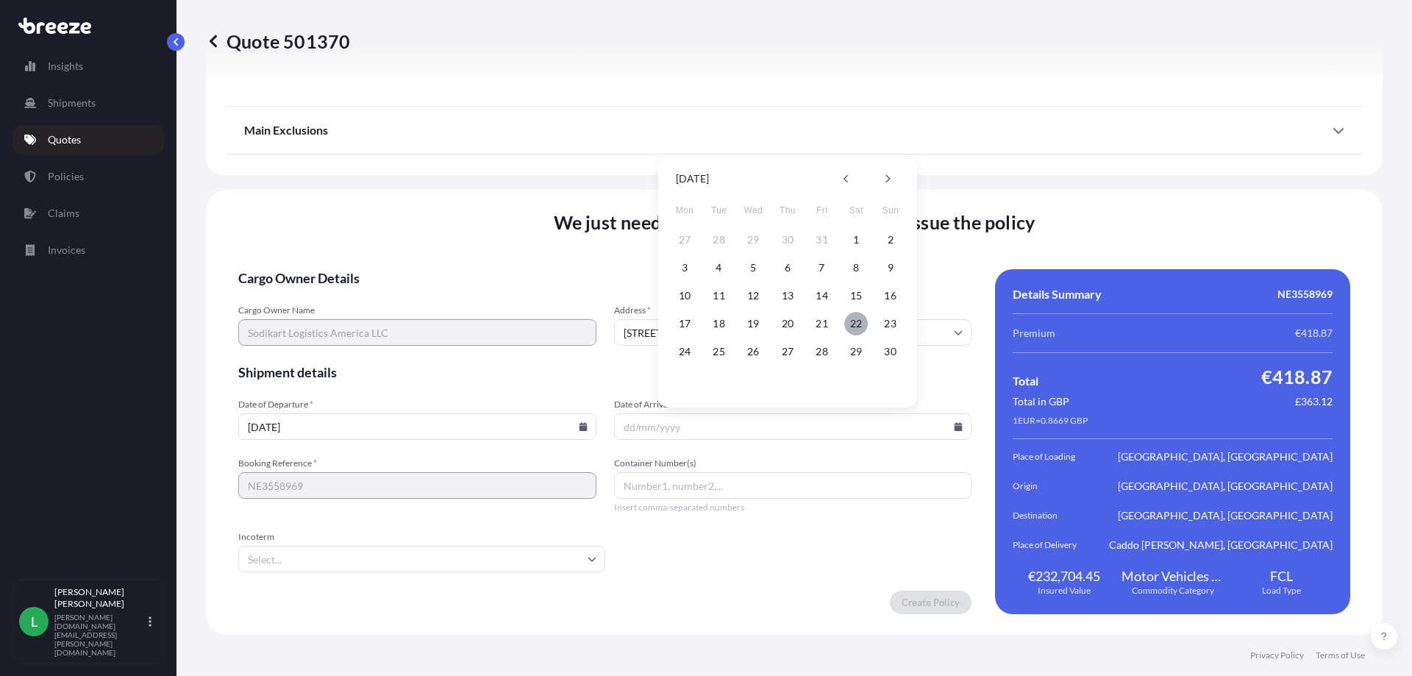
click at [857, 324] on button "22" at bounding box center [856, 324] width 24 height 24
type input "[DATE]"
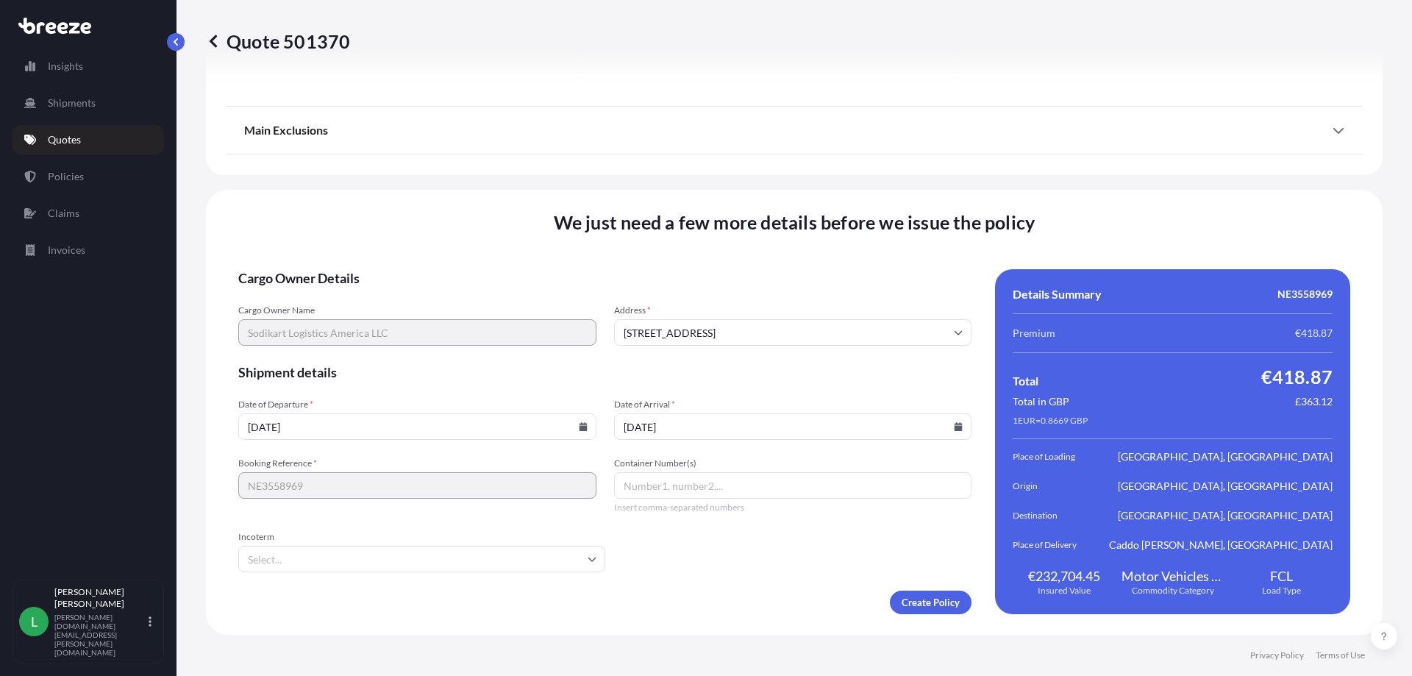
click at [702, 491] on input "Container Number(s)" at bounding box center [793, 485] width 358 height 26
paste input "CAIU 921217 3"
click at [644, 488] on input "CAIU 921217 3" at bounding box center [793, 485] width 358 height 26
click at [670, 482] on input "CAIU921217 3" at bounding box center [793, 485] width 358 height 26
click at [680, 488] on input "CAIU921217 3" at bounding box center [793, 485] width 358 height 26
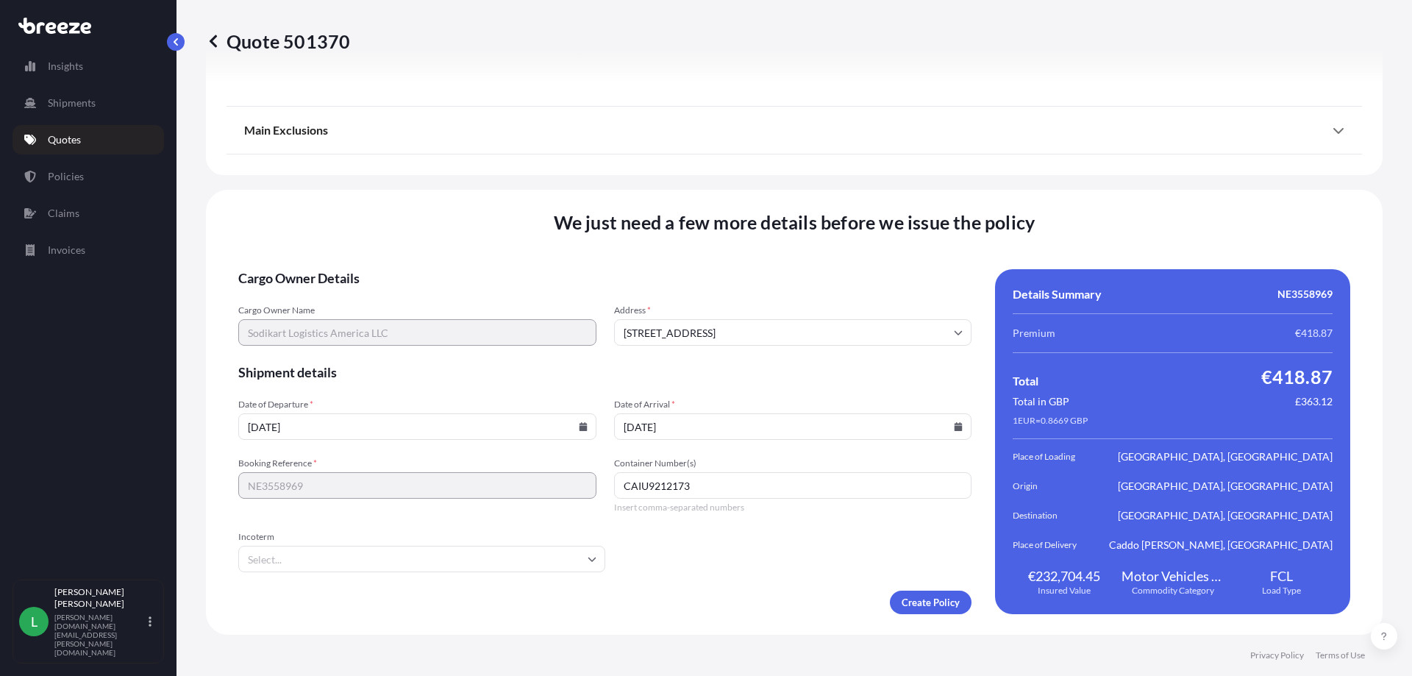
type input "CAIU9212173"
click at [594, 560] on input "Incoterm" at bounding box center [421, 559] width 367 height 26
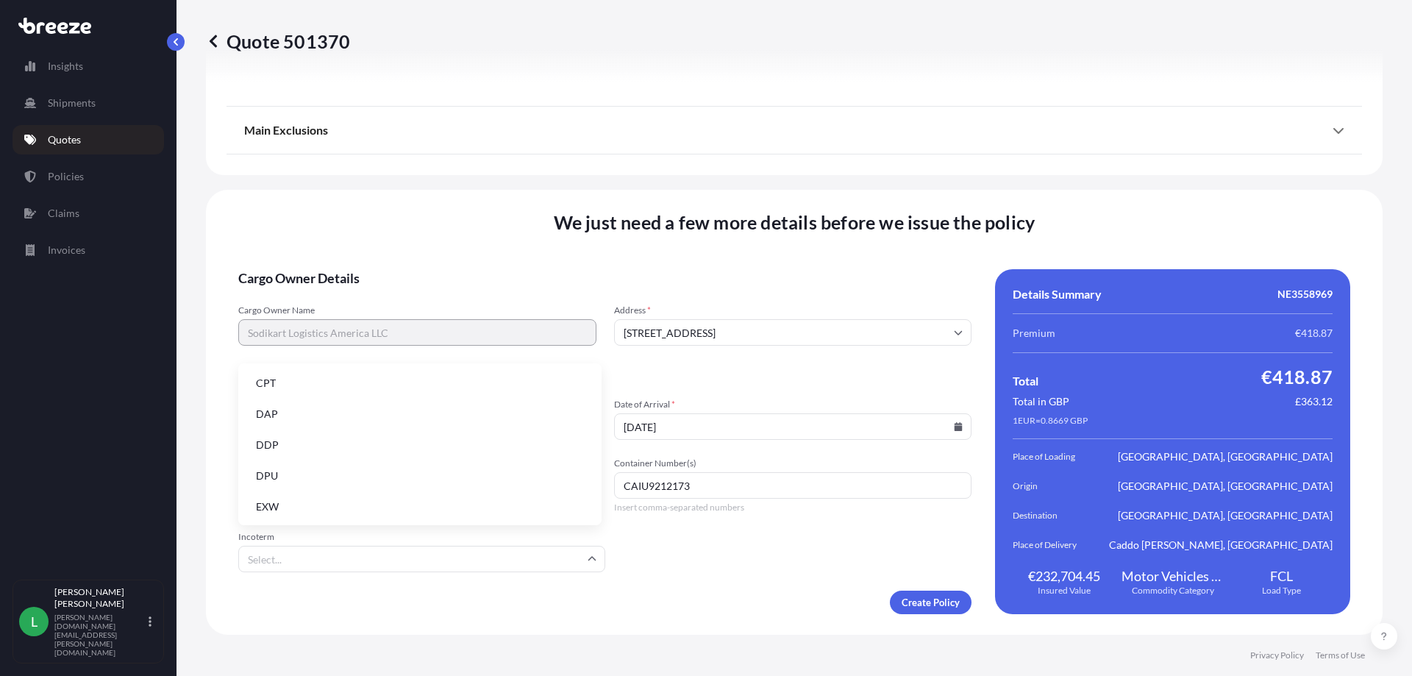
scroll to position [111, 0]
click at [344, 490] on li "EXW" at bounding box center [420, 488] width 352 height 28
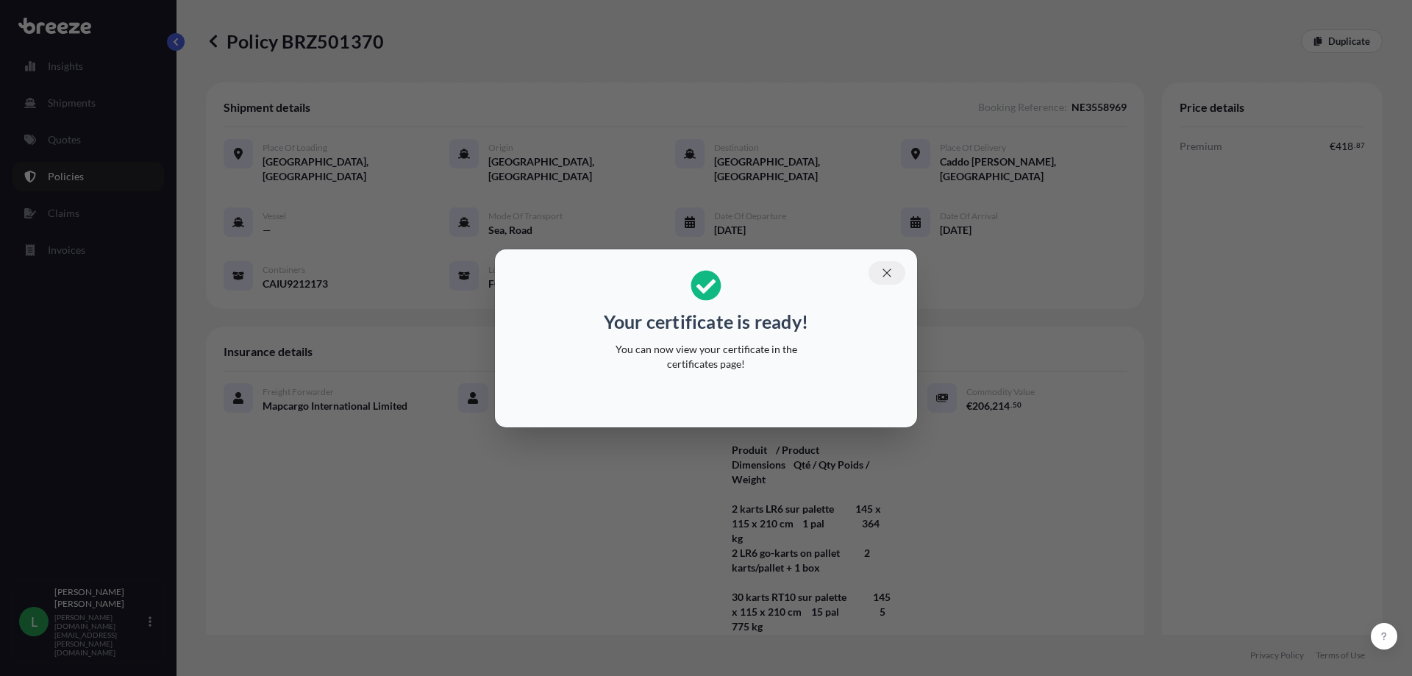
click at [894, 272] on button "button" at bounding box center [887, 273] width 37 height 24
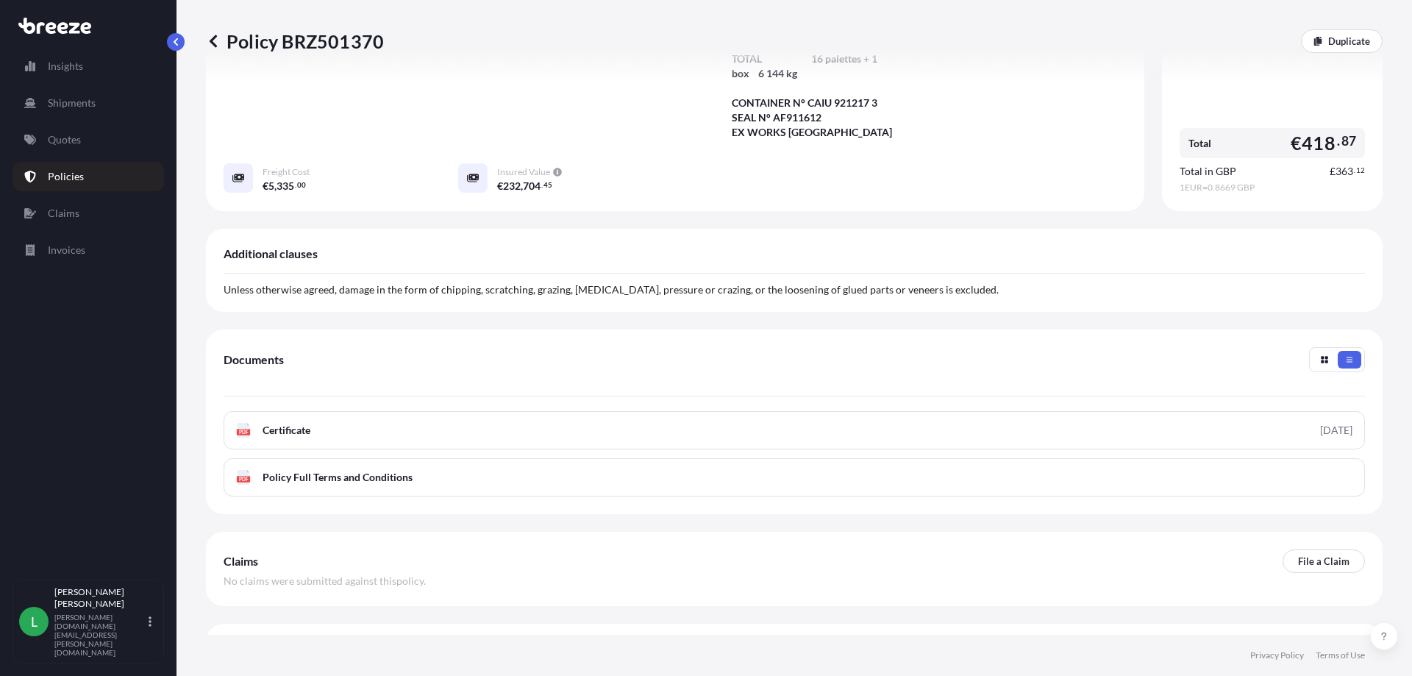
scroll to position [707, 0]
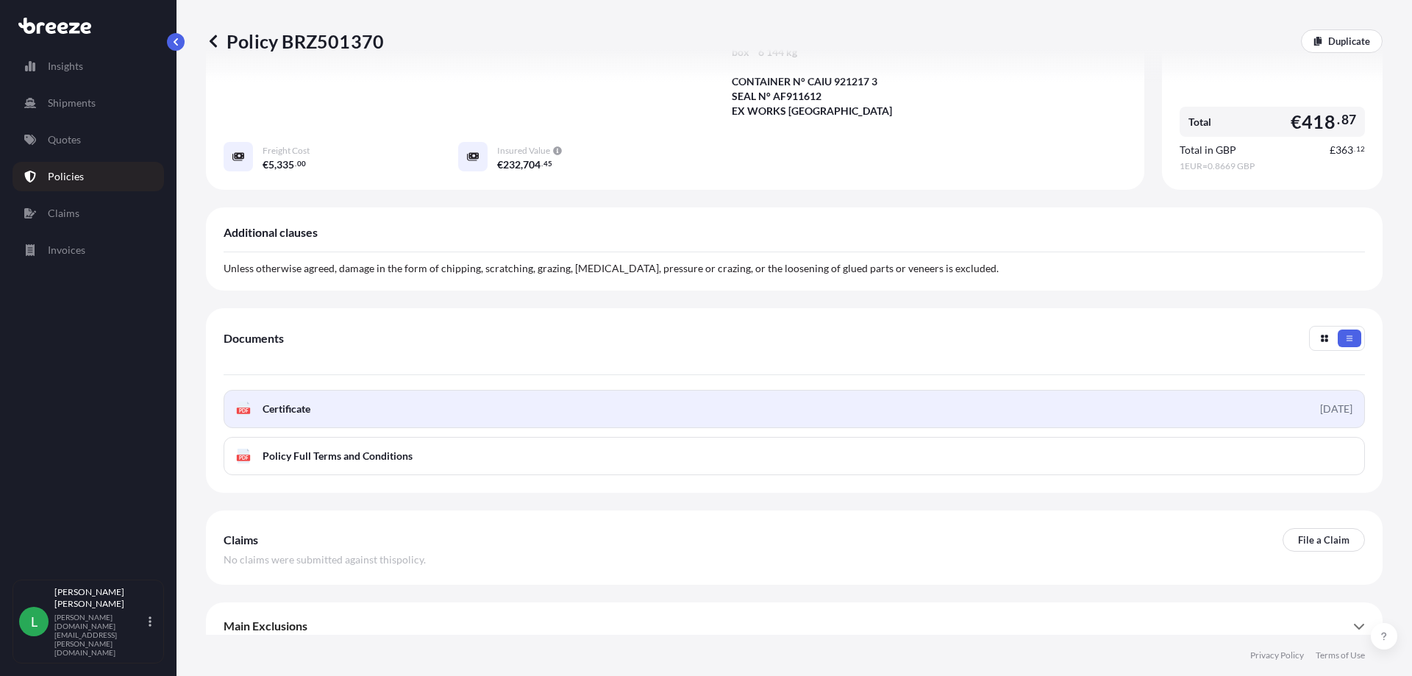
click at [433, 390] on link "PDF Certificate [DATE]" at bounding box center [795, 409] width 1142 height 38
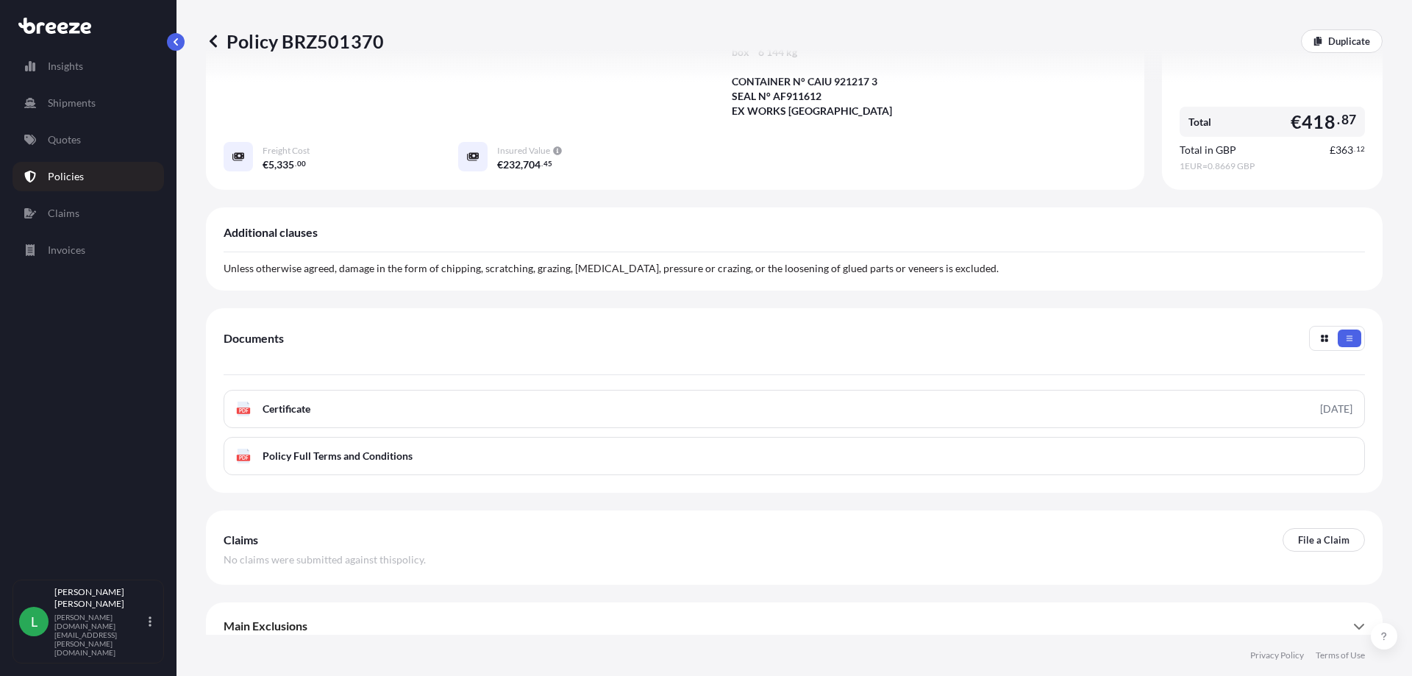
click at [353, 420] on div "PDF Certificate [DATE] PDF Policy Full Terms and Conditions" at bounding box center [795, 432] width 1142 height 85
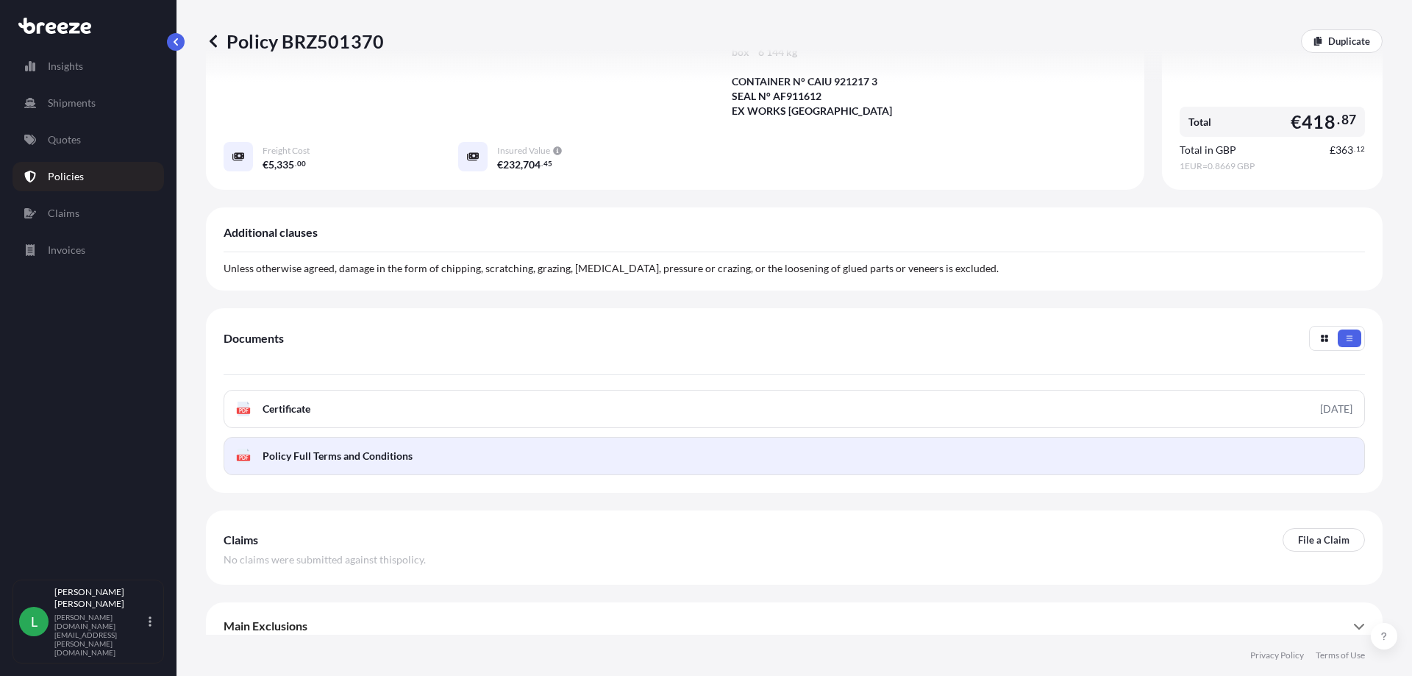
click at [357, 449] on span "Policy Full Terms and Conditions" at bounding box center [338, 456] width 150 height 15
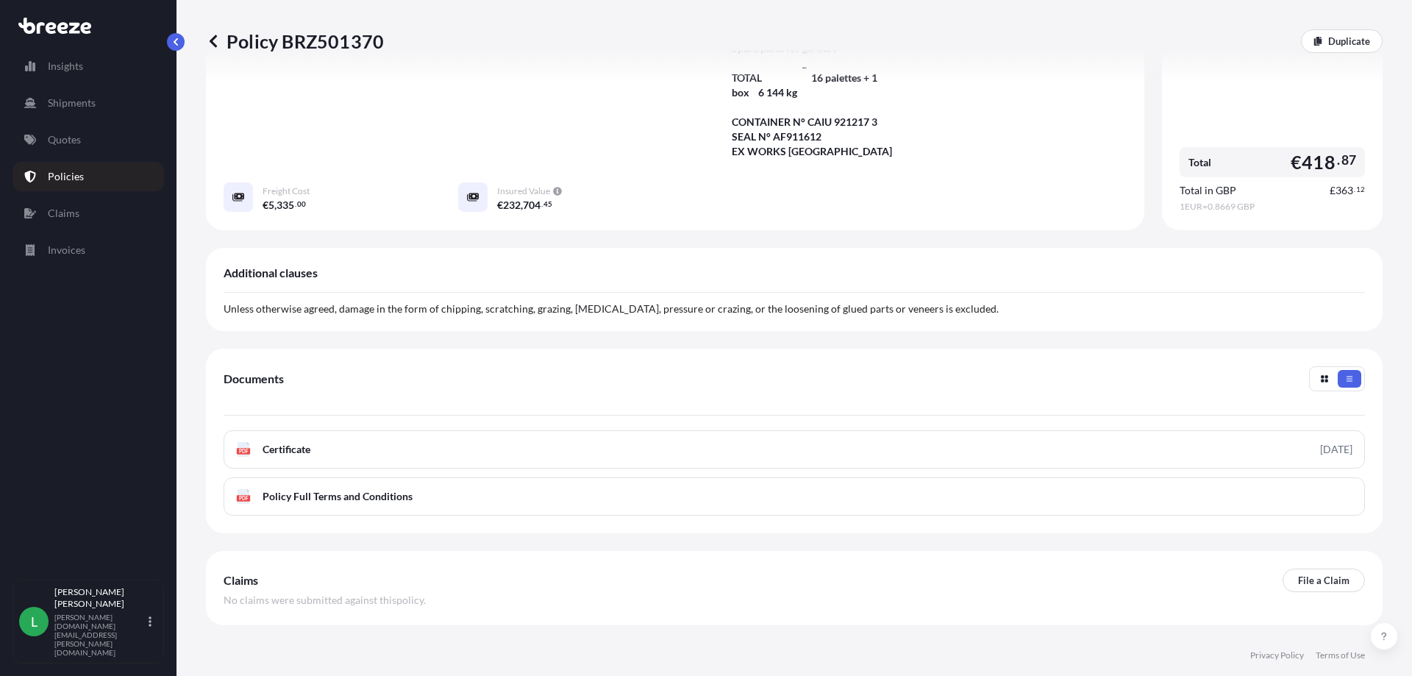
scroll to position [676, 0]
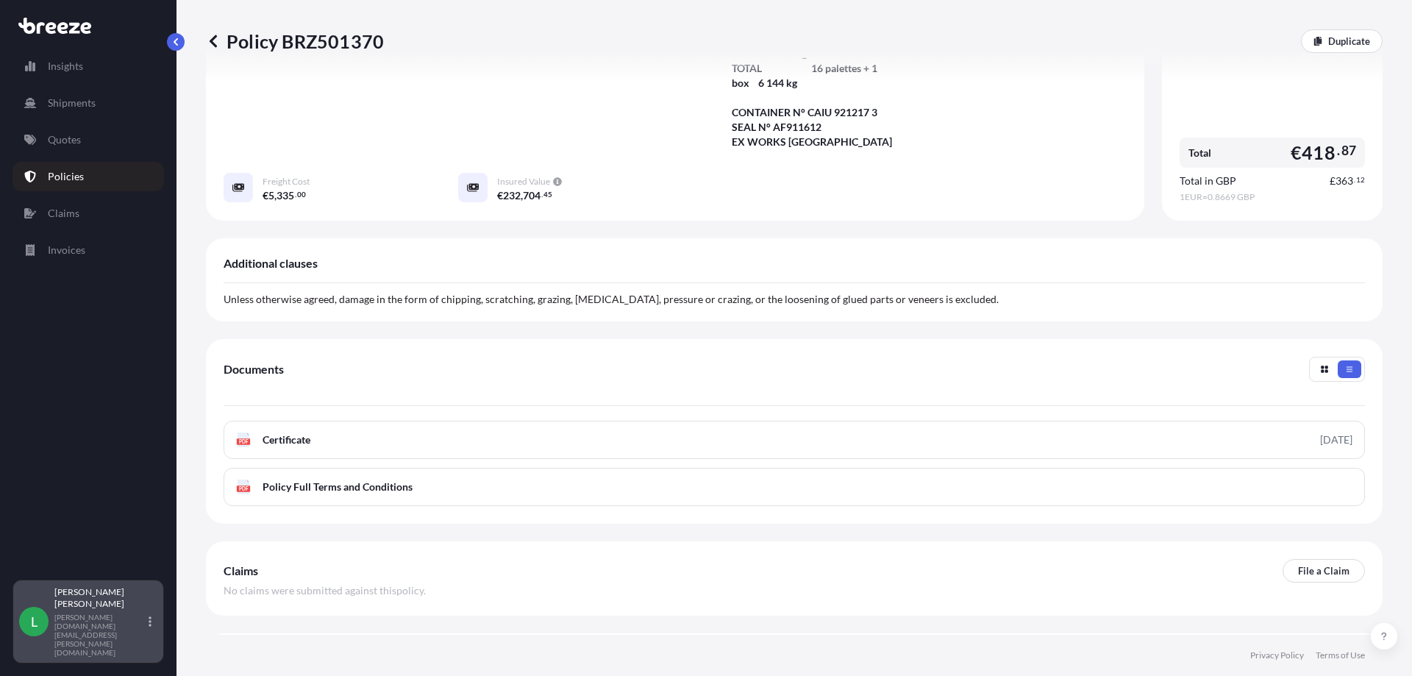
click at [75, 645] on p "[PERSON_NAME][DOMAIN_NAME][EMAIL_ADDRESS][PERSON_NAME][DOMAIN_NAME]" at bounding box center [99, 635] width 91 height 44
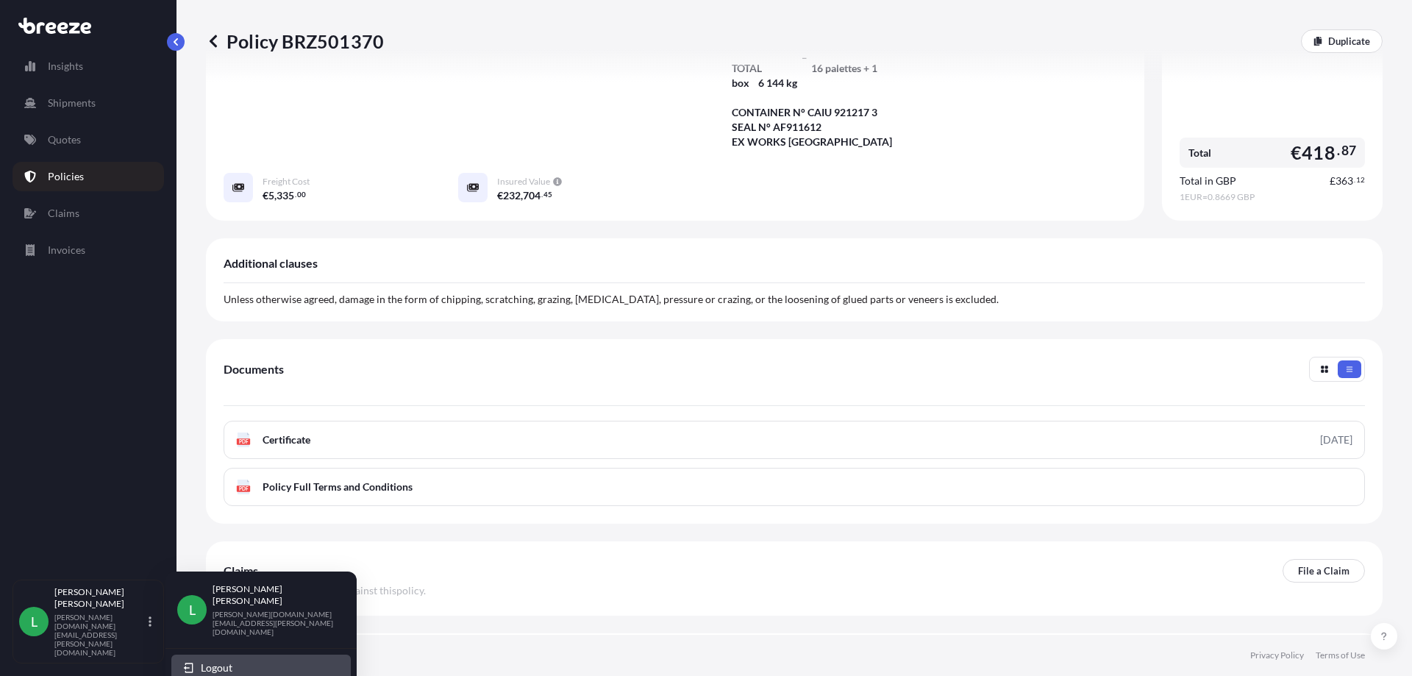
click at [212, 661] on span "Logout" at bounding box center [217, 668] width 32 height 15
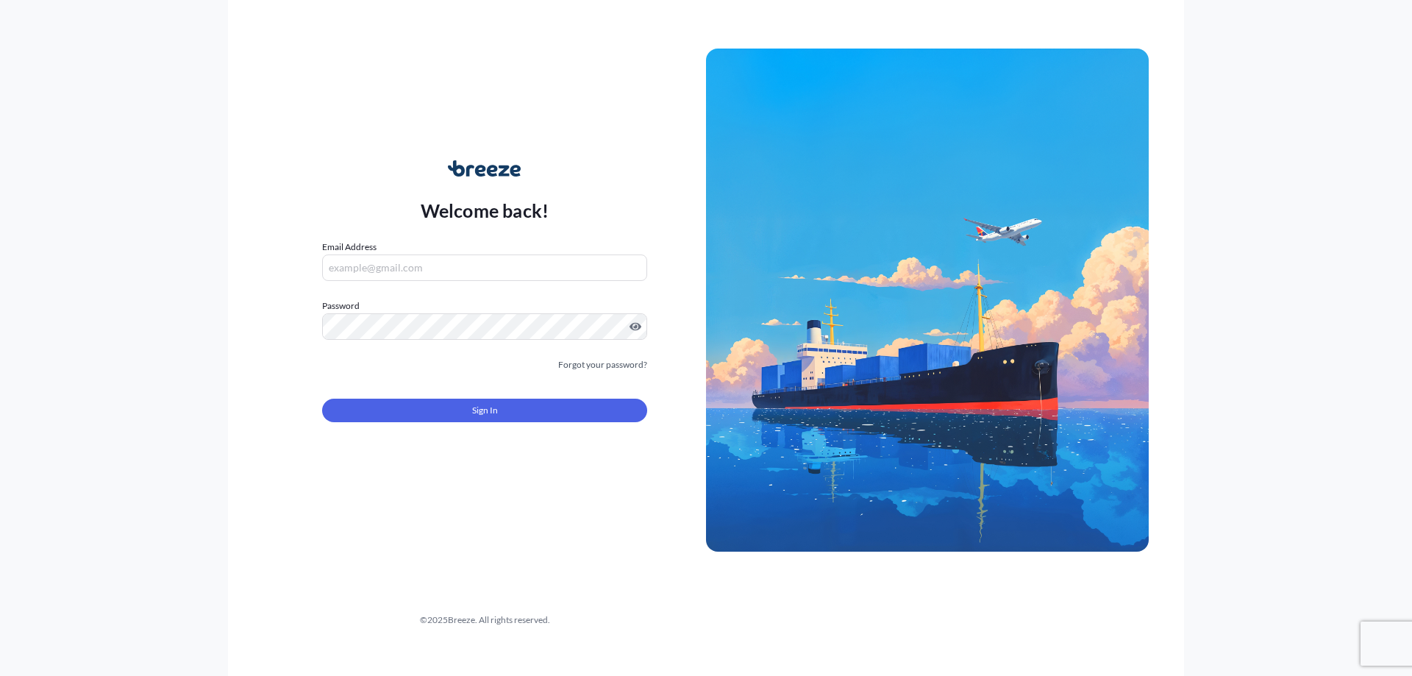
type input "[PERSON_NAME][DOMAIN_NAME][EMAIL_ADDRESS][PERSON_NAME][DOMAIN_NAME]"
